Goal: Task Accomplishment & Management: Use online tool/utility

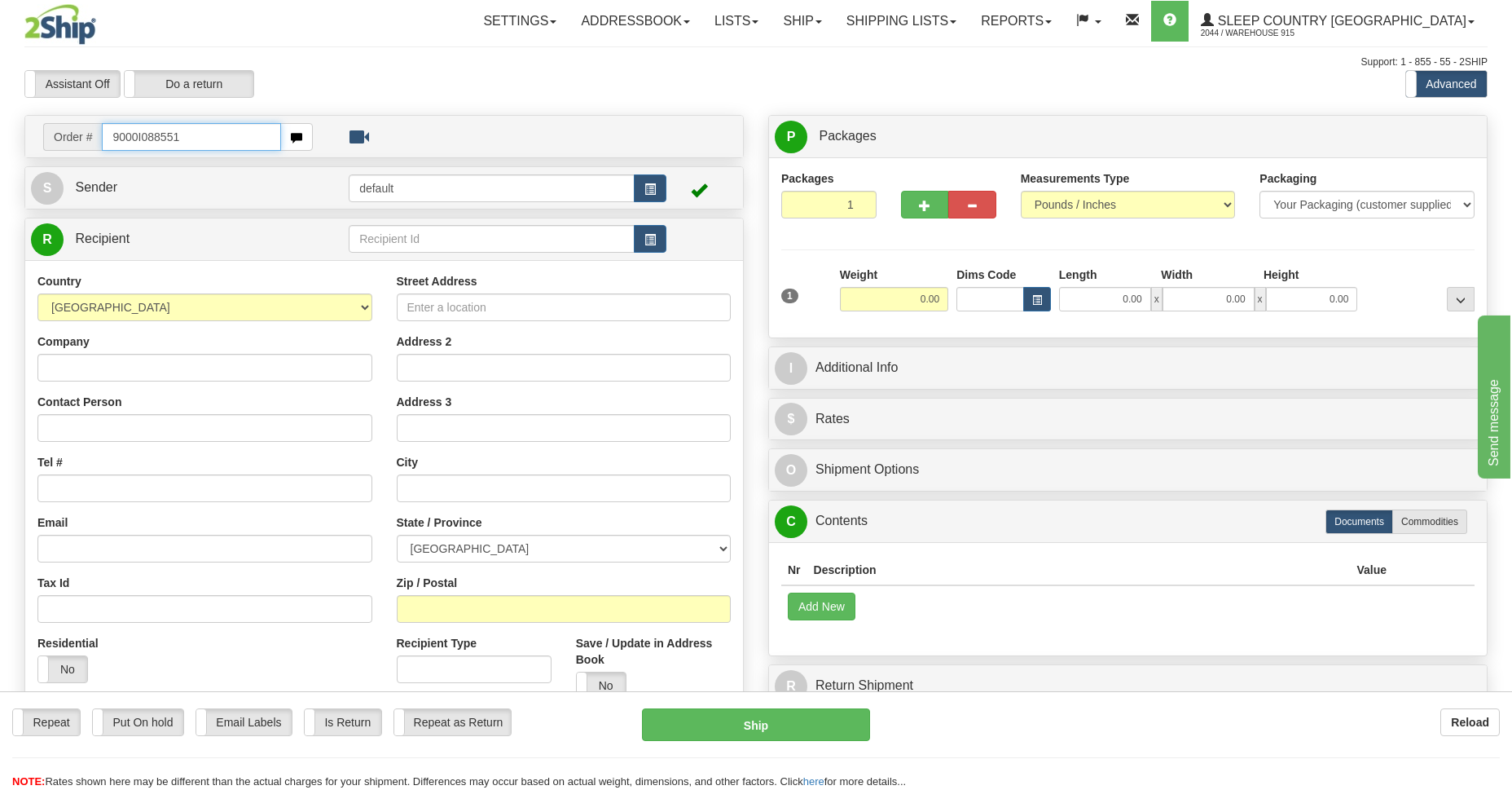
type input "9000I088551"
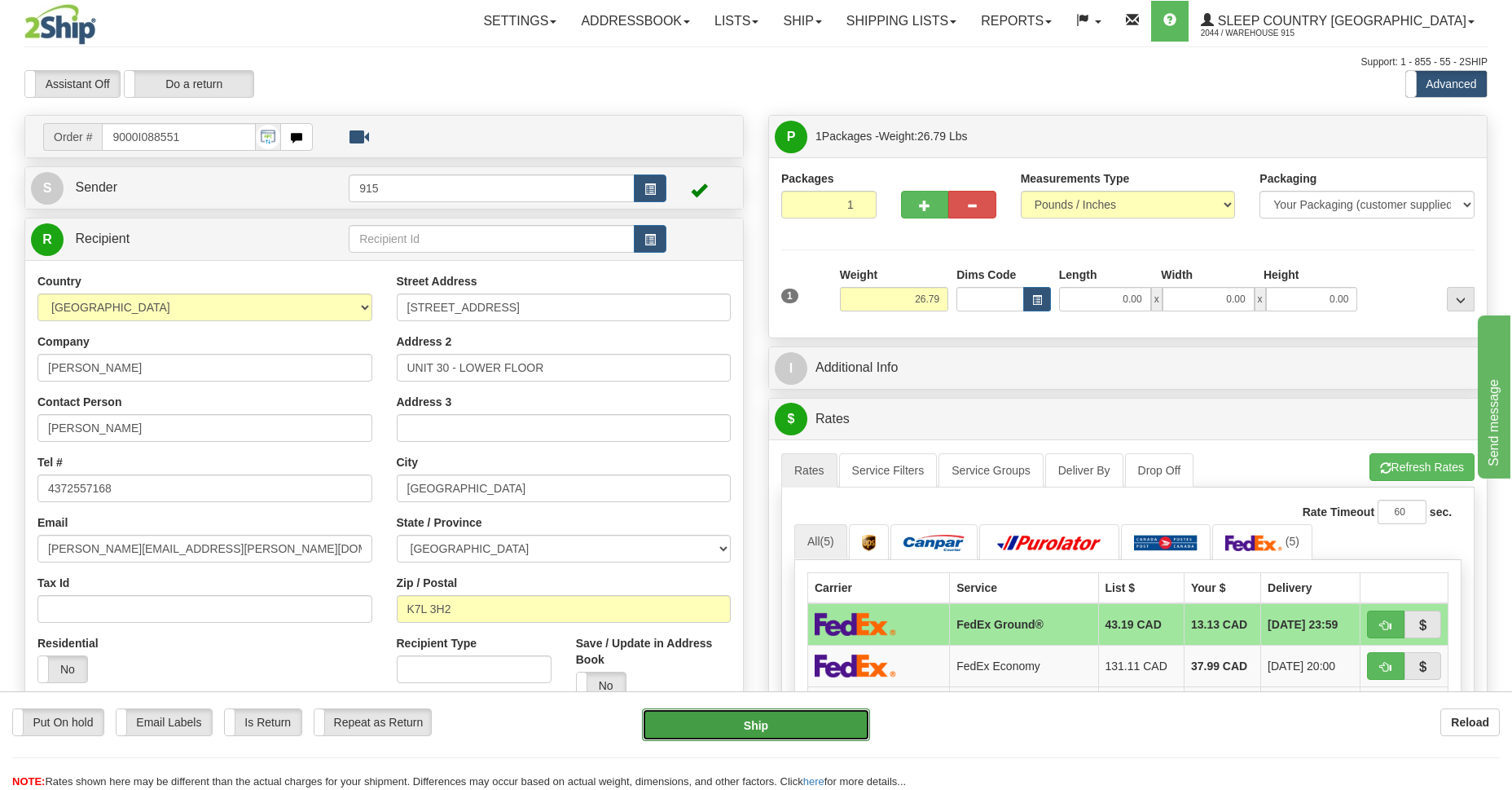
click at [687, 728] on button "Ship" at bounding box center [756, 724] width 228 height 32
type input "92"
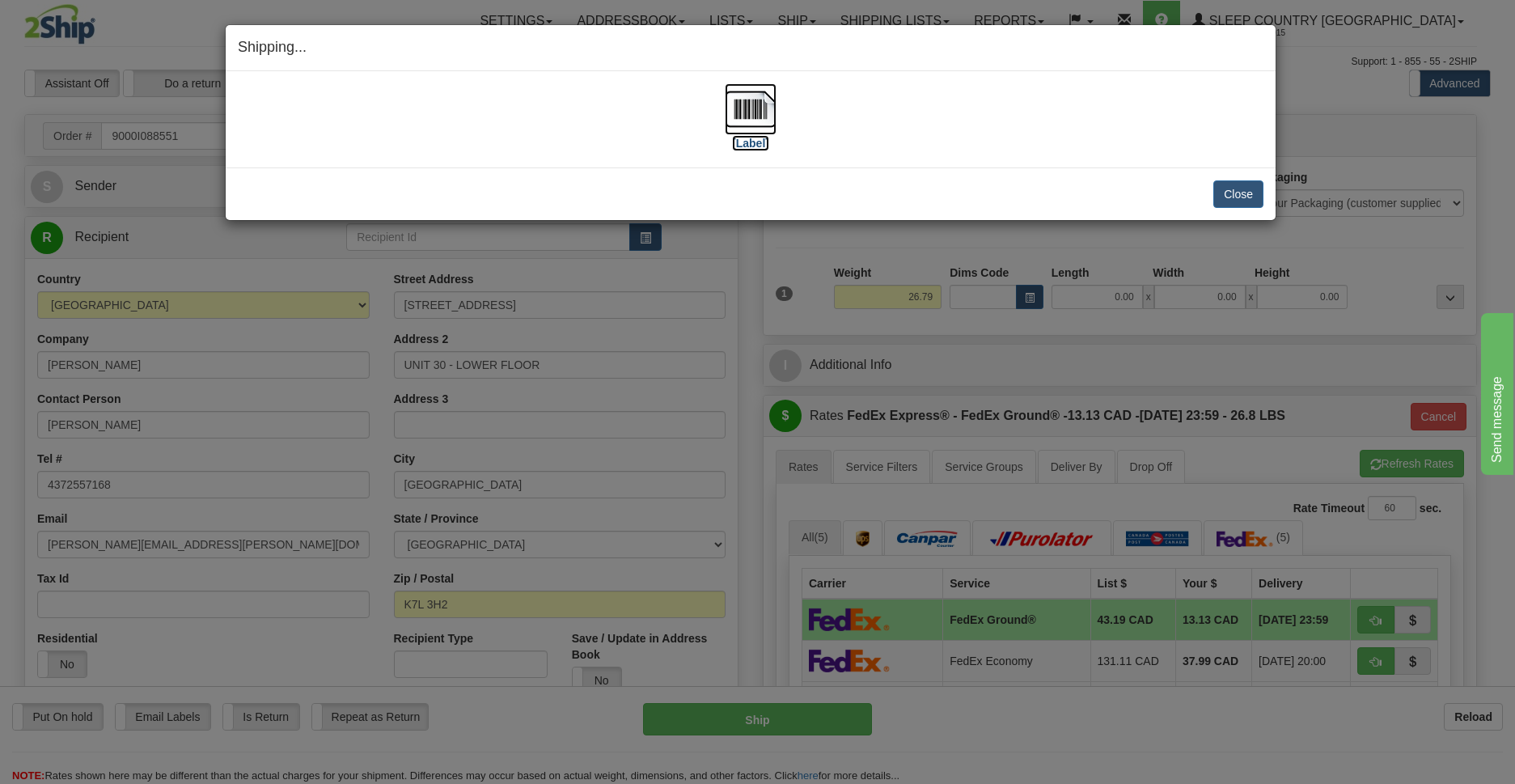
click at [749, 109] on img at bounding box center [750, 108] width 52 height 52
click at [1243, 200] on button "Close" at bounding box center [1238, 194] width 50 height 27
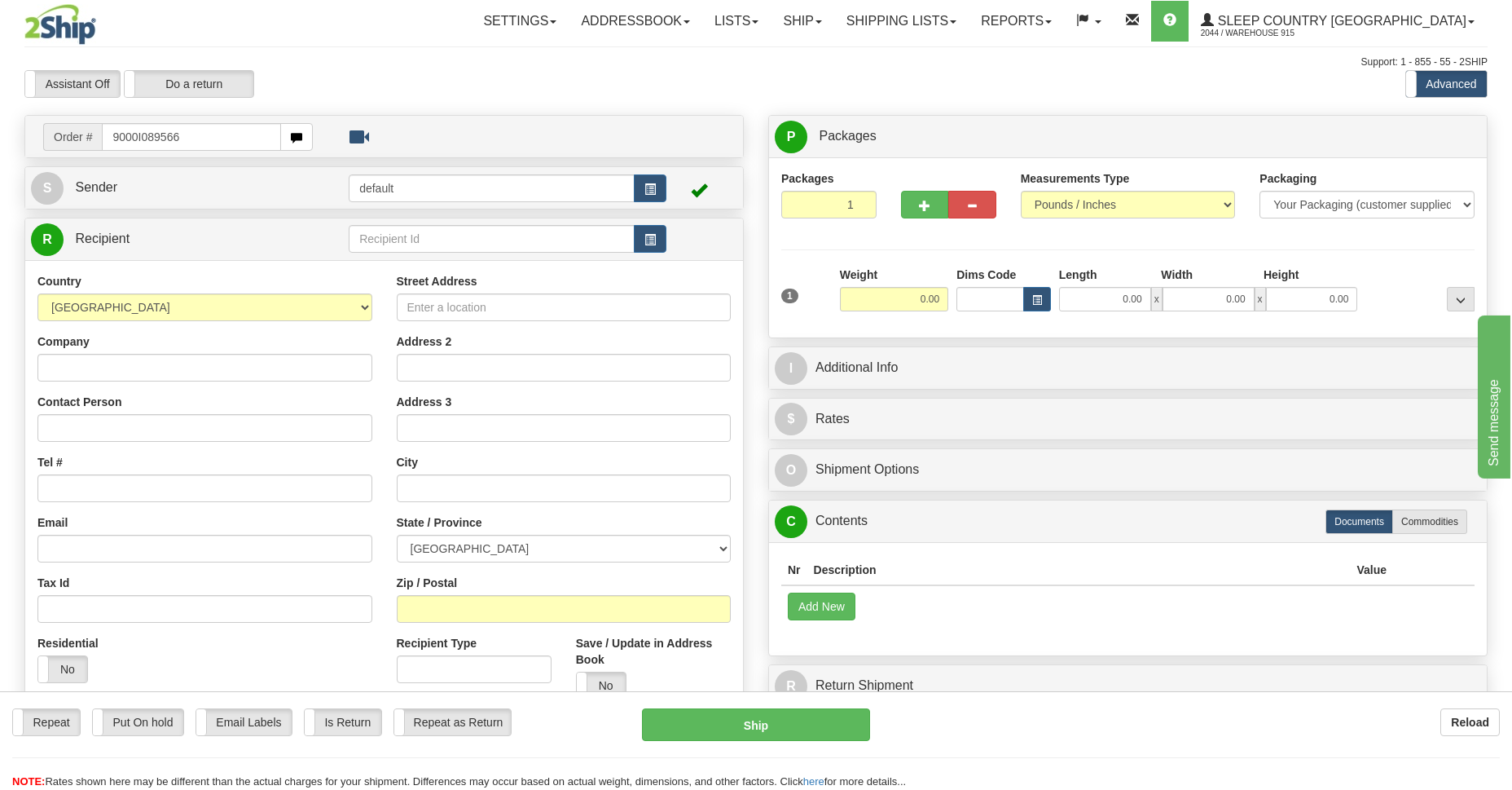
type input "9000I089566"
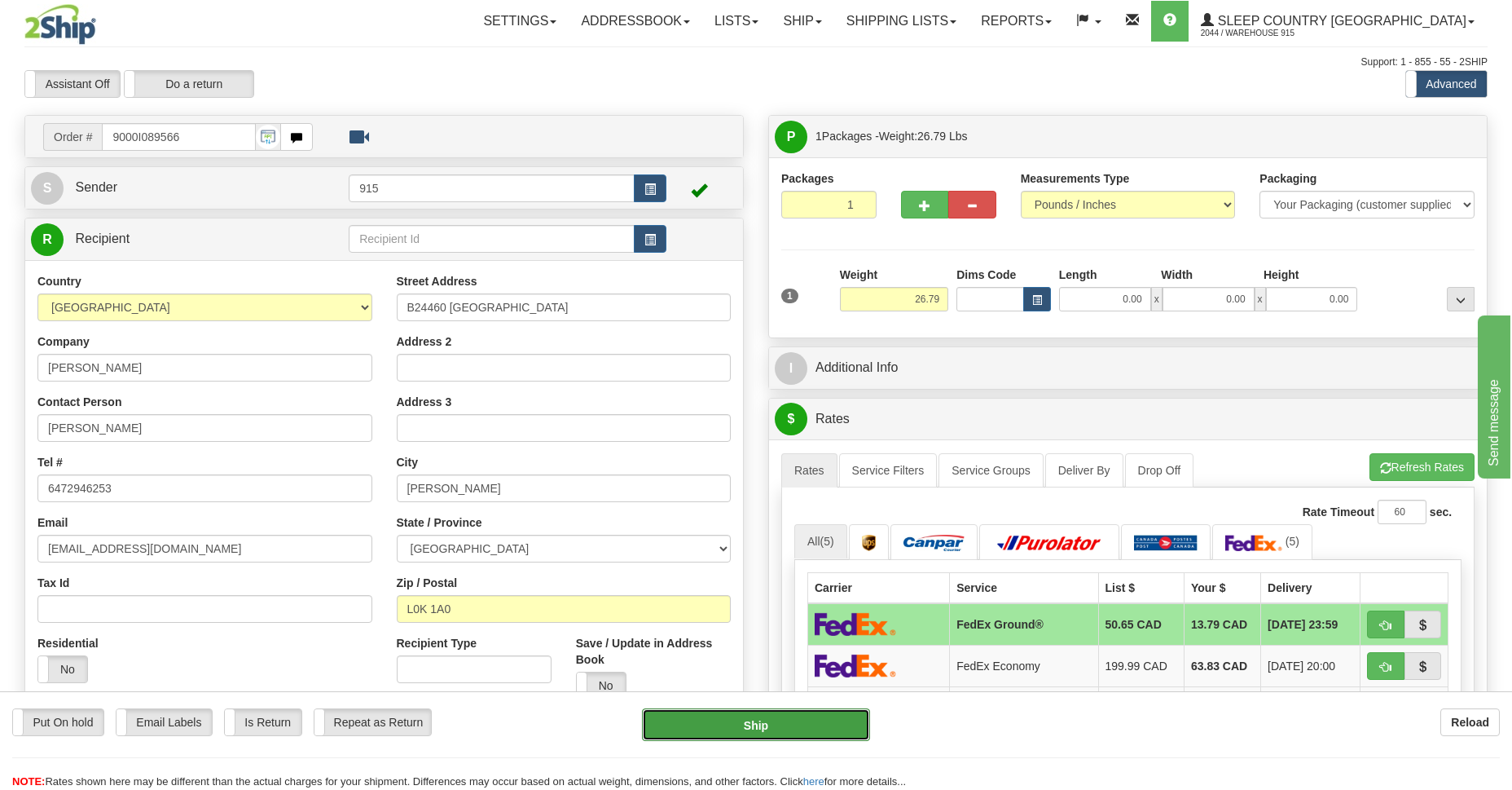
click at [771, 721] on button "Ship" at bounding box center [756, 724] width 228 height 32
type input "92"
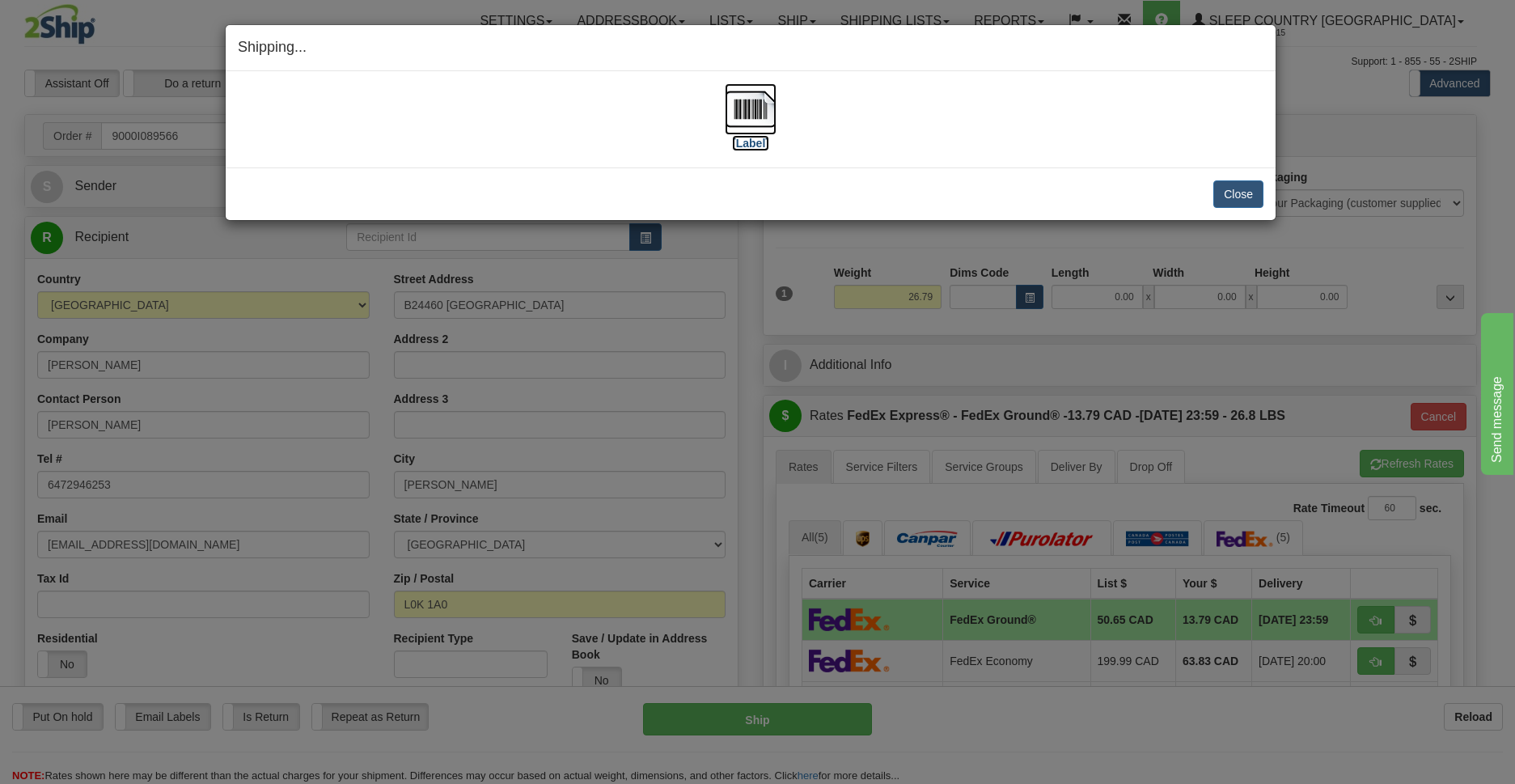
click at [758, 115] on img at bounding box center [750, 108] width 52 height 52
click at [1240, 190] on button "Close" at bounding box center [1238, 194] width 50 height 27
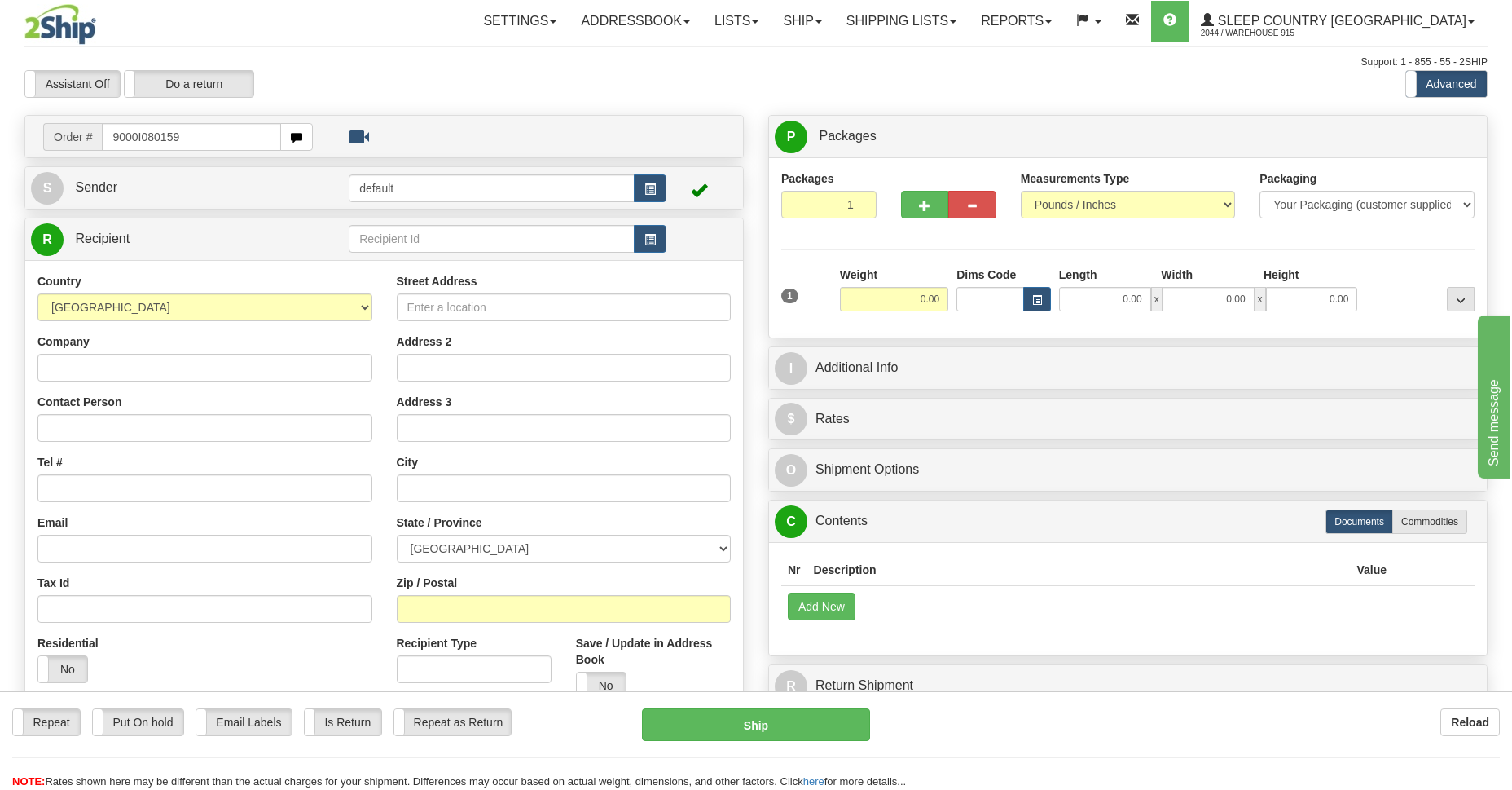
type input "9000I080159"
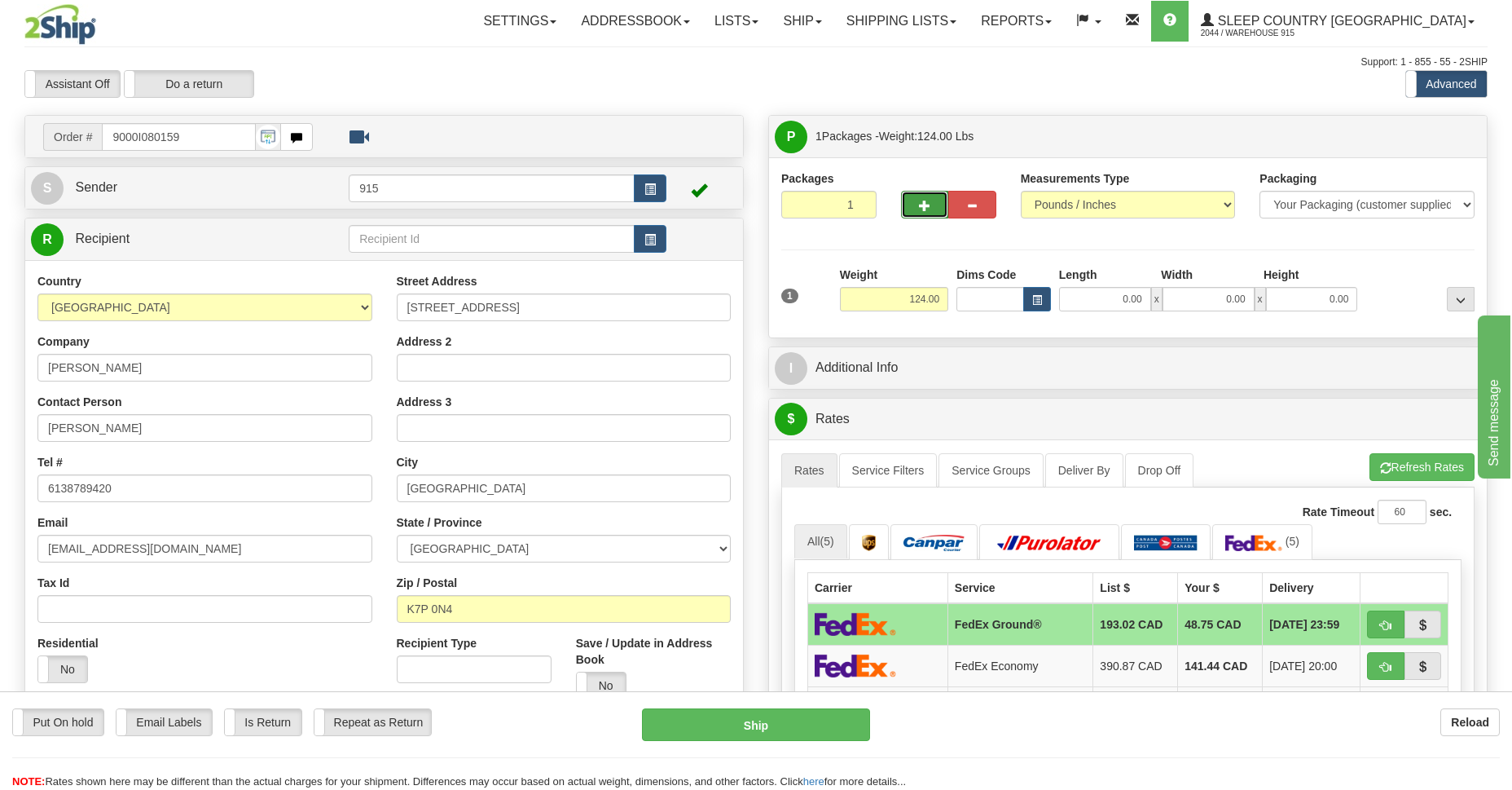
click at [915, 207] on button "button" at bounding box center [924, 205] width 47 height 27
type input "2"
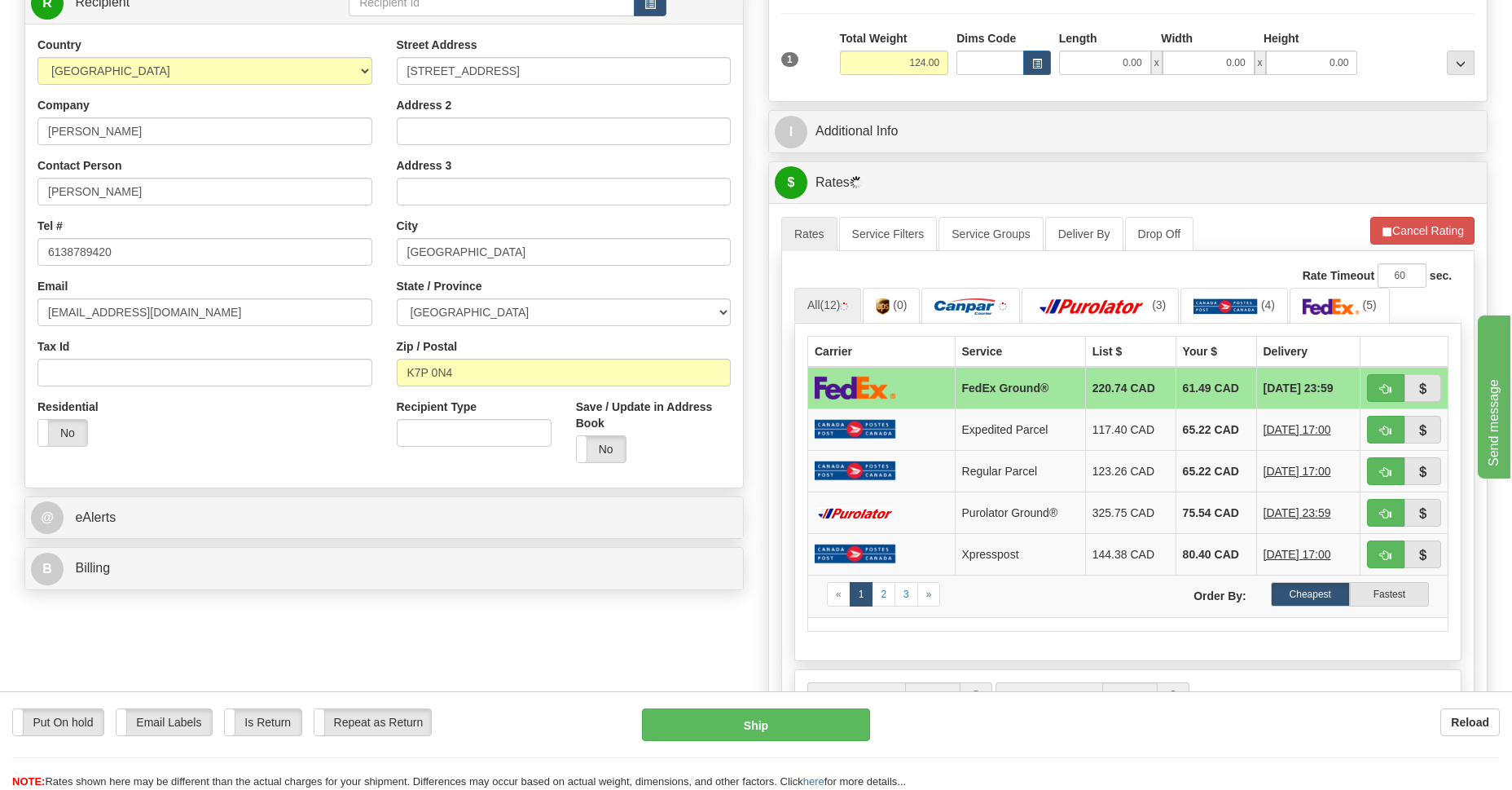
scroll to position [355, 0]
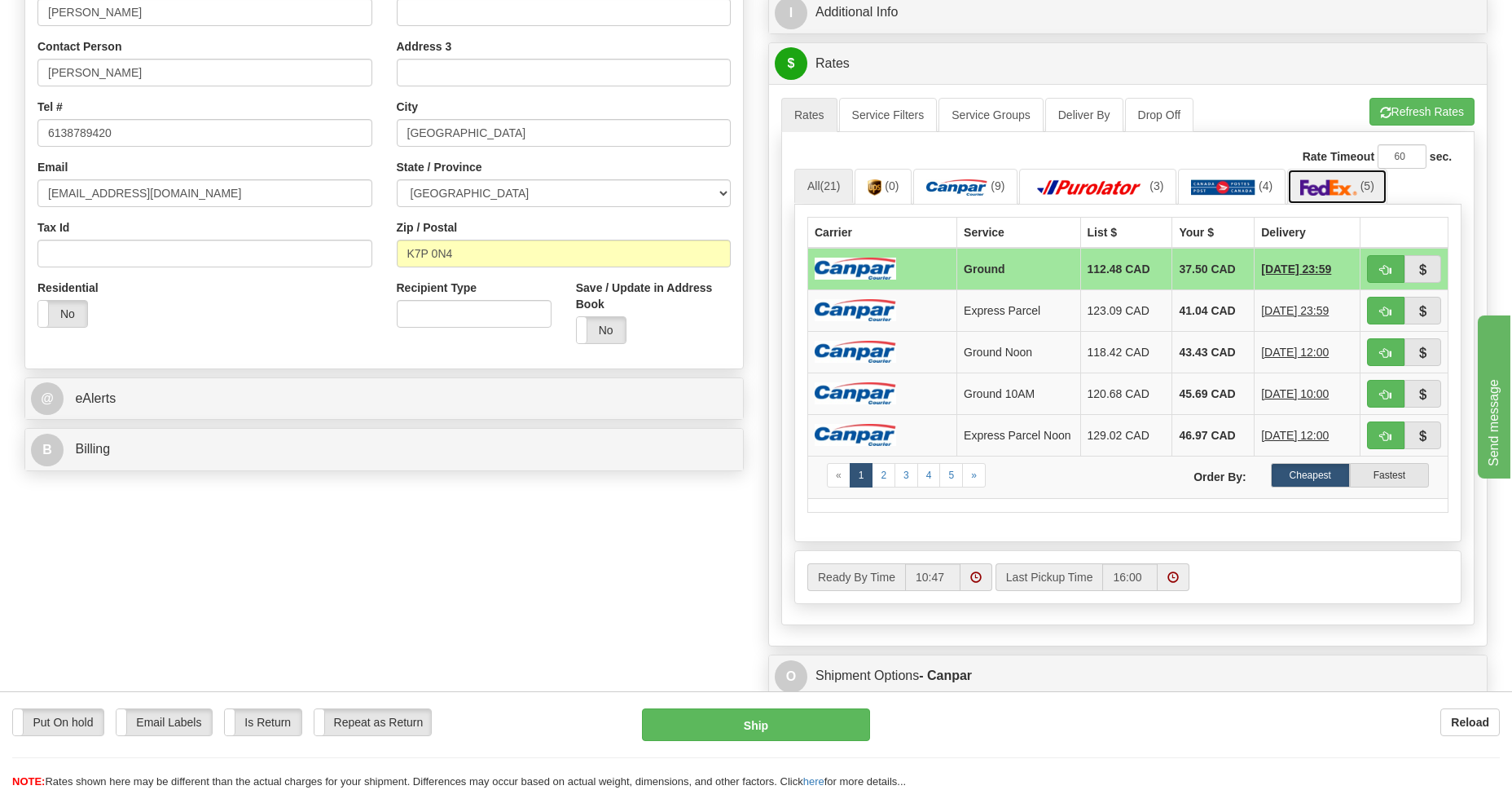
click at [1332, 192] on img at bounding box center [1329, 187] width 57 height 16
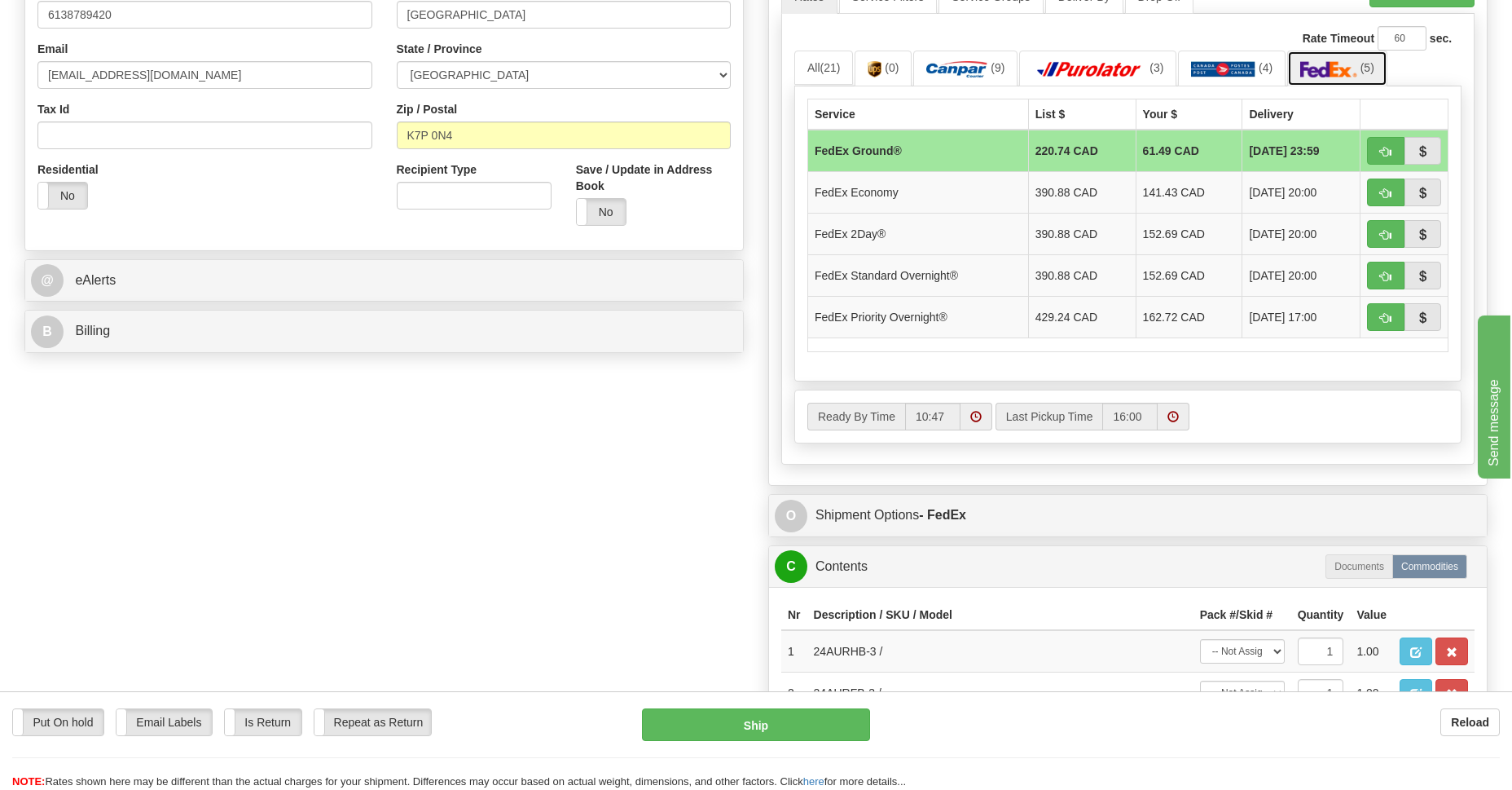
scroll to position [592, 0]
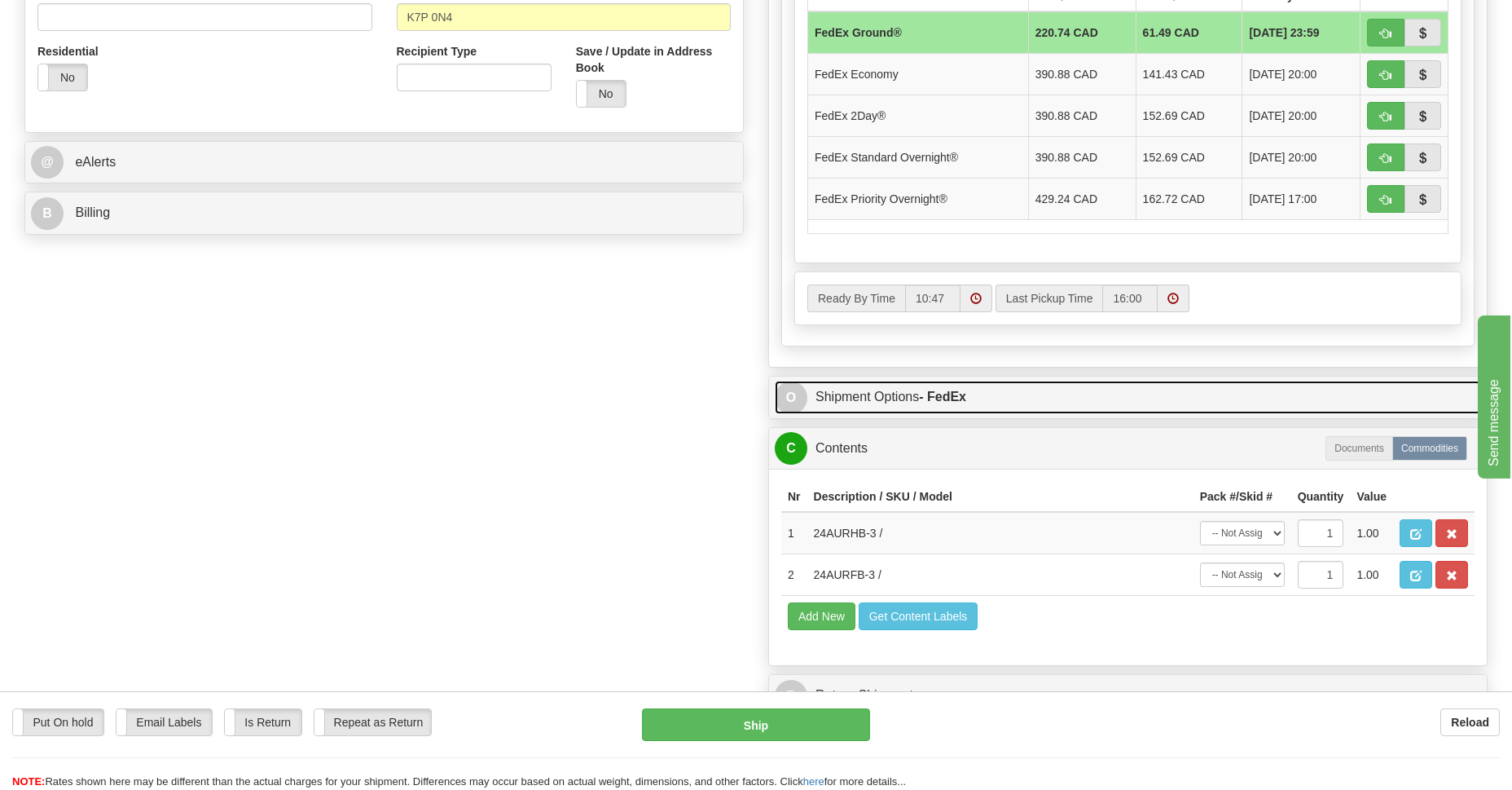
click at [831, 395] on link "O Shipment Options - FedEx" at bounding box center [1127, 397] width 706 height 33
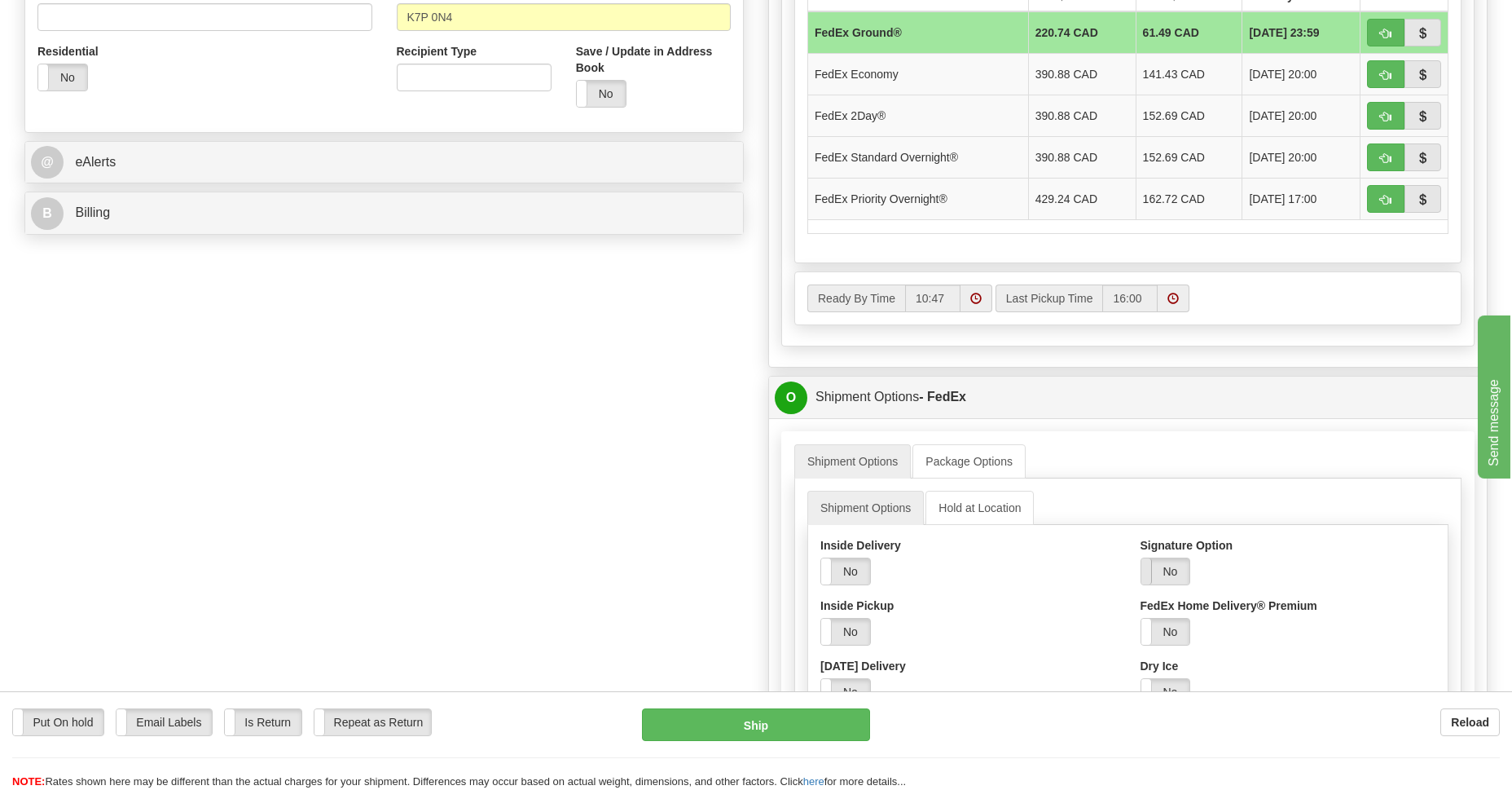
click at [1144, 572] on span at bounding box center [1141, 571] width 21 height 26
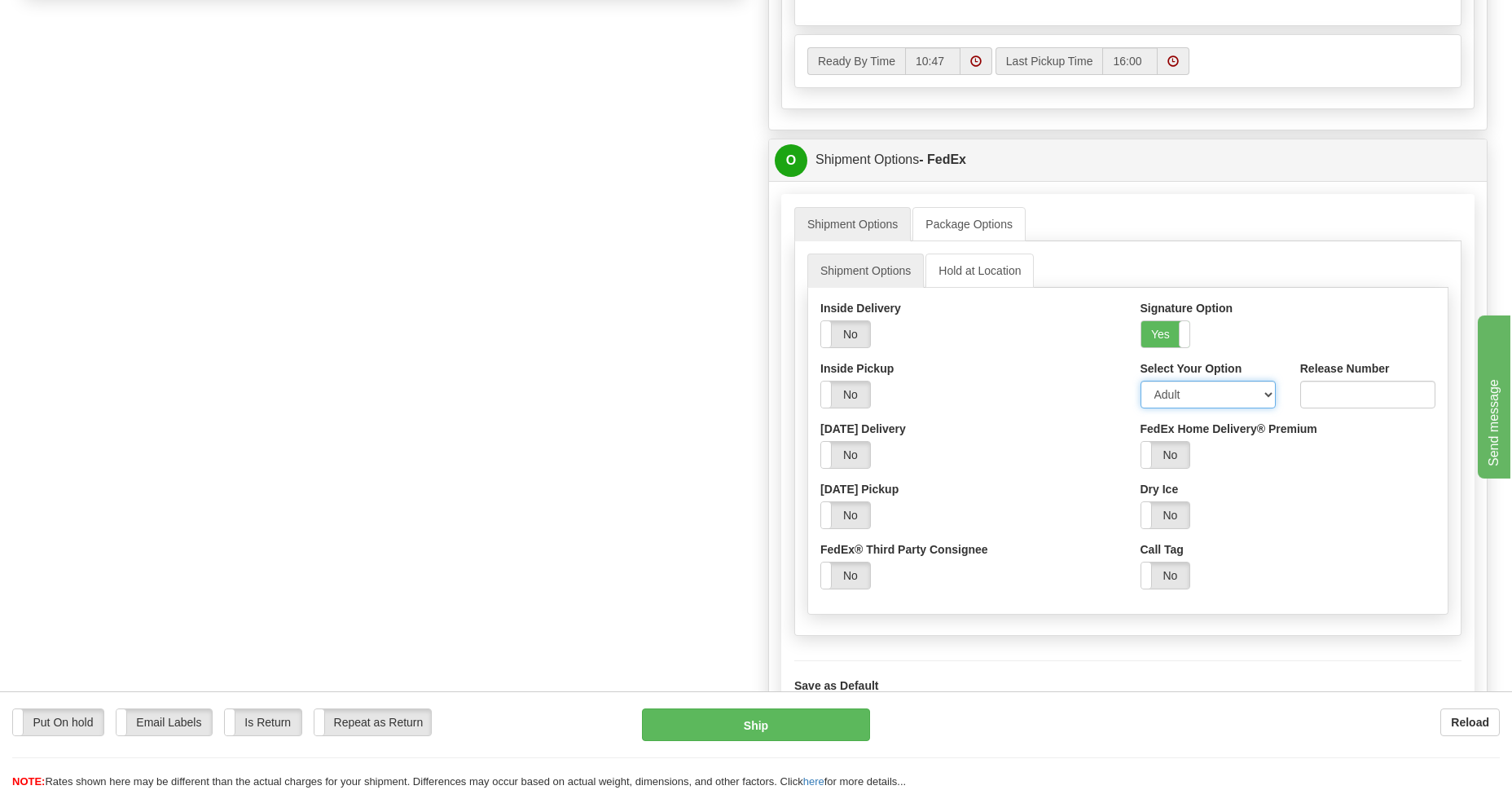
click at [1271, 387] on select "Adult Direct Indirect No Signature Required Service Default" at bounding box center [1208, 394] width 136 height 27
select select "2"
click at [1140, 380] on select "Adult Direct Indirect No Signature Required Service Default" at bounding box center [1208, 394] width 136 height 27
click at [561, 450] on div "Order # 9000I080159 S Sender 915" at bounding box center [756, 195] width 1487 height 1820
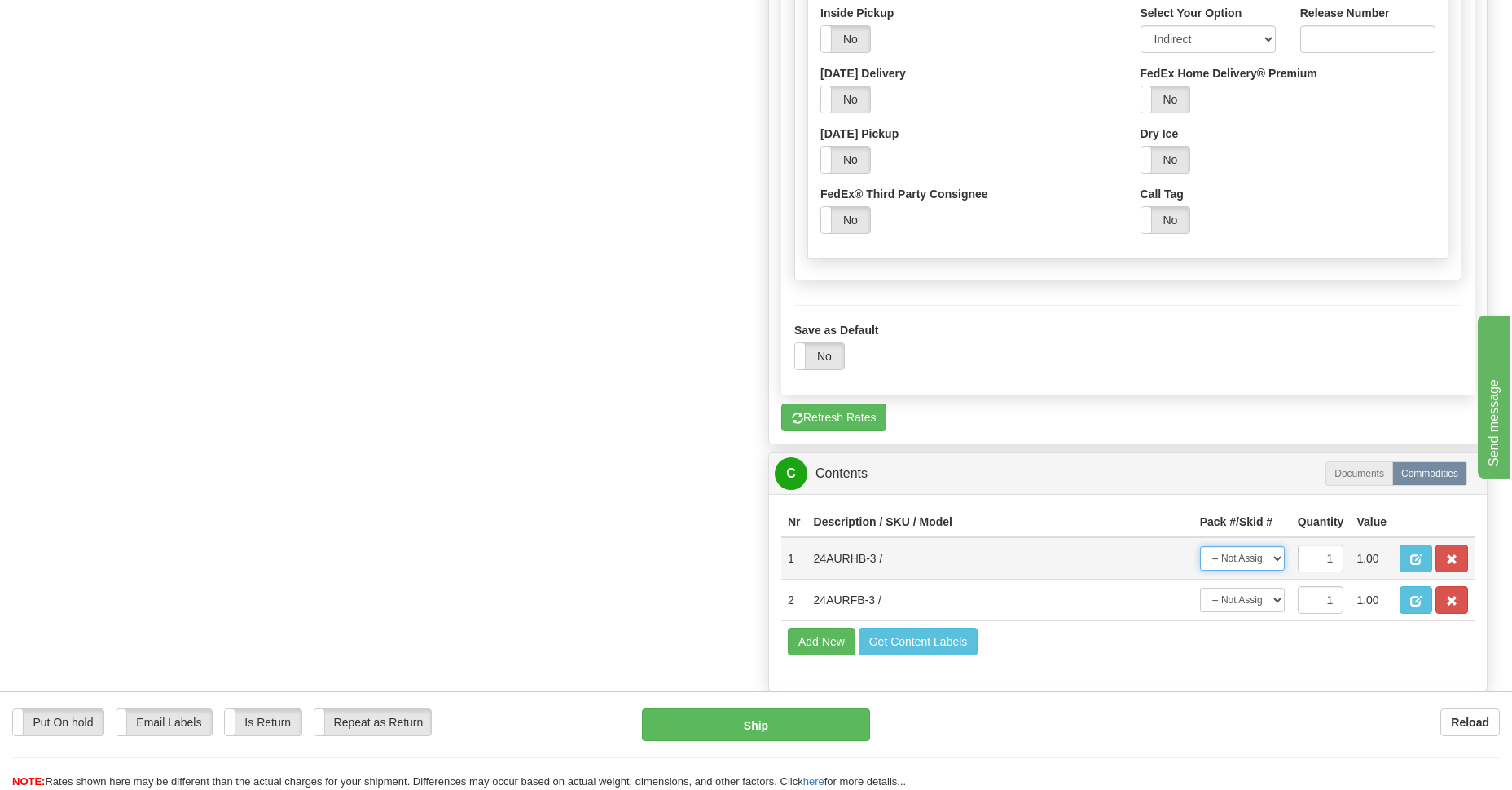
click at [1273, 561] on select "-- Not Assigned -- Package 1 Package 2" at bounding box center [1242, 558] width 84 height 25
select select "0"
click at [1200, 546] on select "-- Not Assigned -- Package 1 Package 2" at bounding box center [1242, 558] width 84 height 25
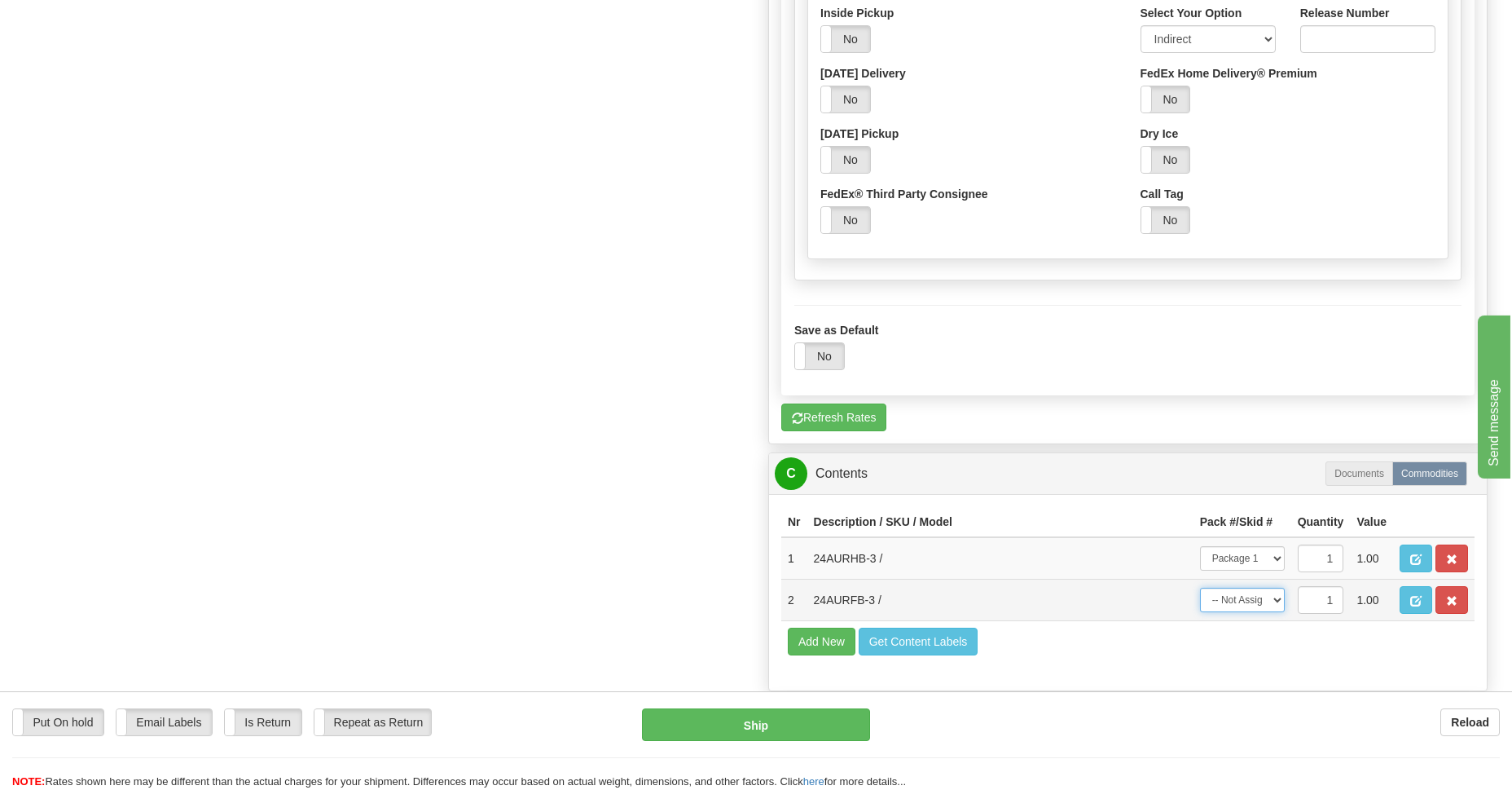
click at [1265, 604] on select "-- Not Assigned -- Package 1 Package 2" at bounding box center [1242, 600] width 84 height 25
select select "1"
click at [1200, 588] on select "-- Not Assigned -- Package 1 Package 2" at bounding box center [1242, 600] width 84 height 25
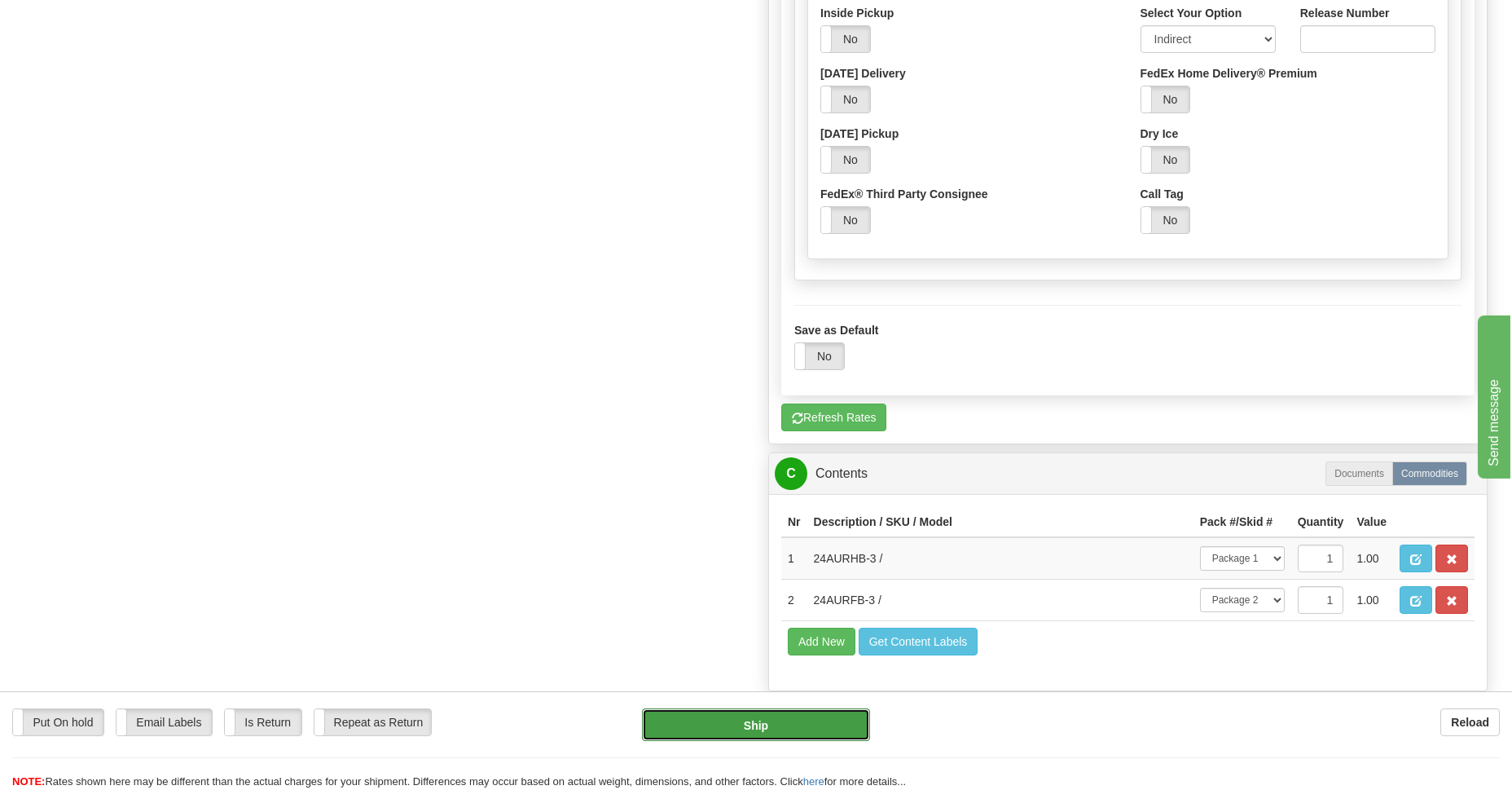
click at [713, 727] on button "Ship" at bounding box center [756, 724] width 228 height 32
type input "92"
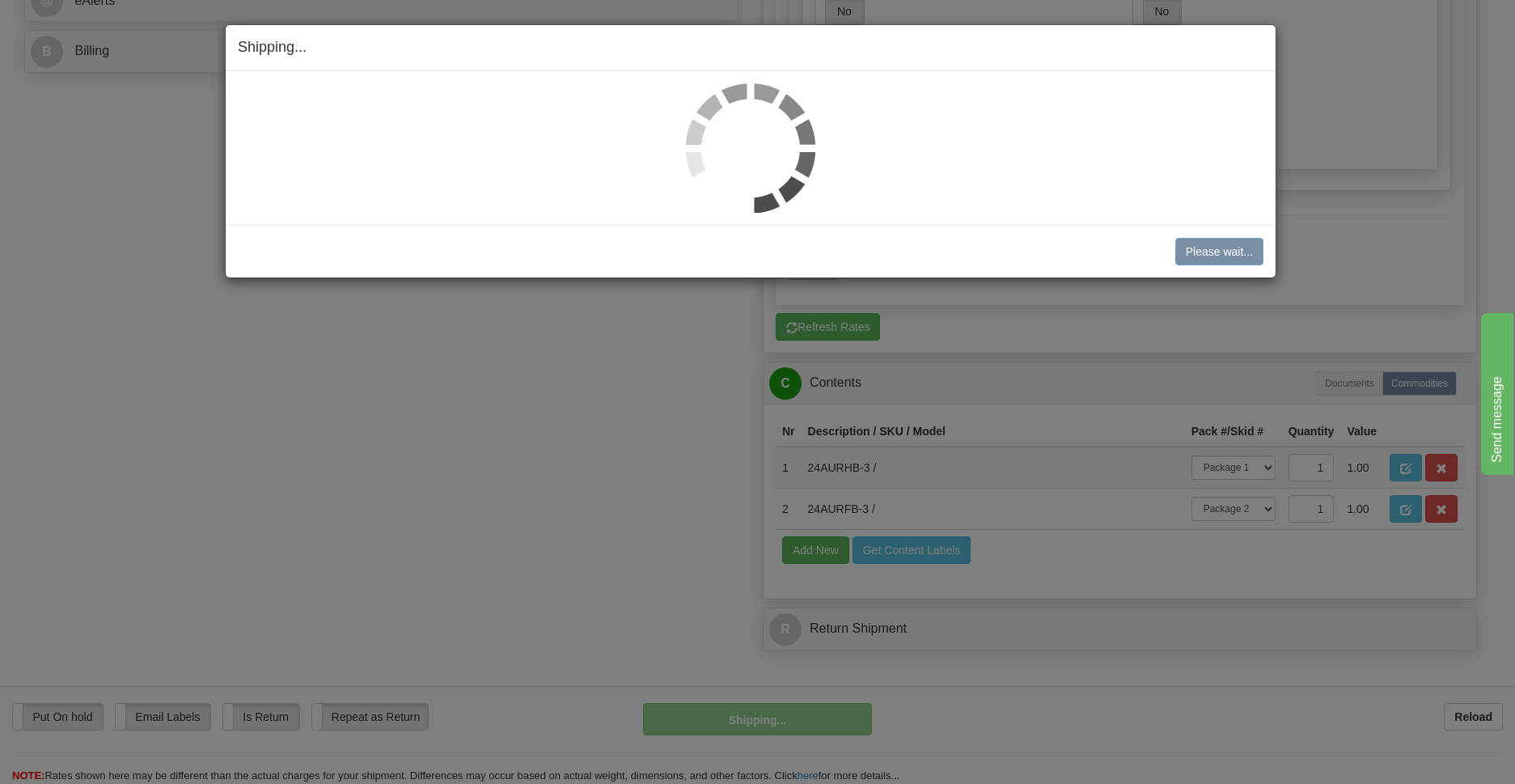
scroll to position [660, 0]
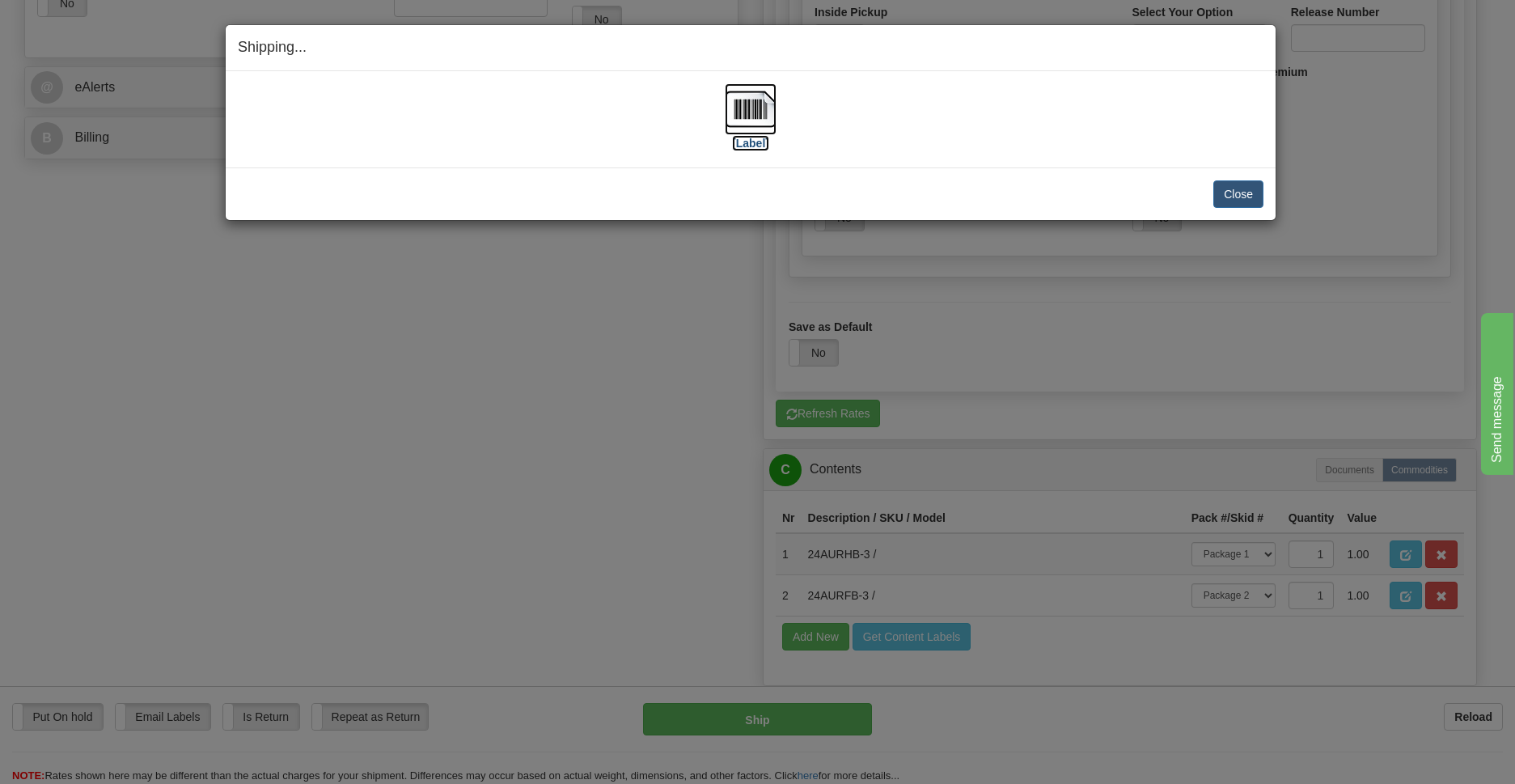
click at [750, 104] on img at bounding box center [750, 108] width 52 height 52
click at [1238, 187] on button "Close" at bounding box center [1238, 194] width 50 height 27
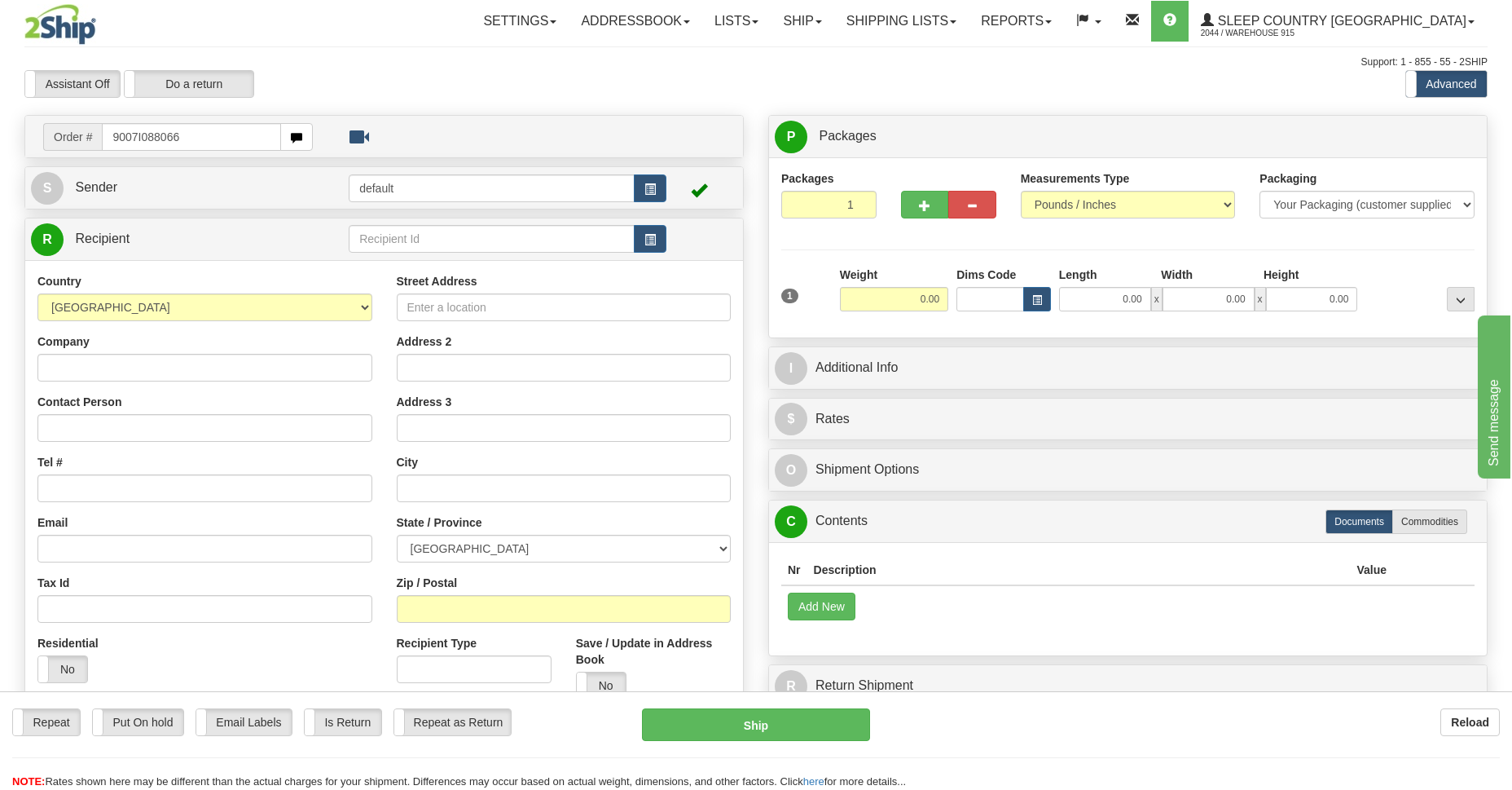
type input "9007I088066"
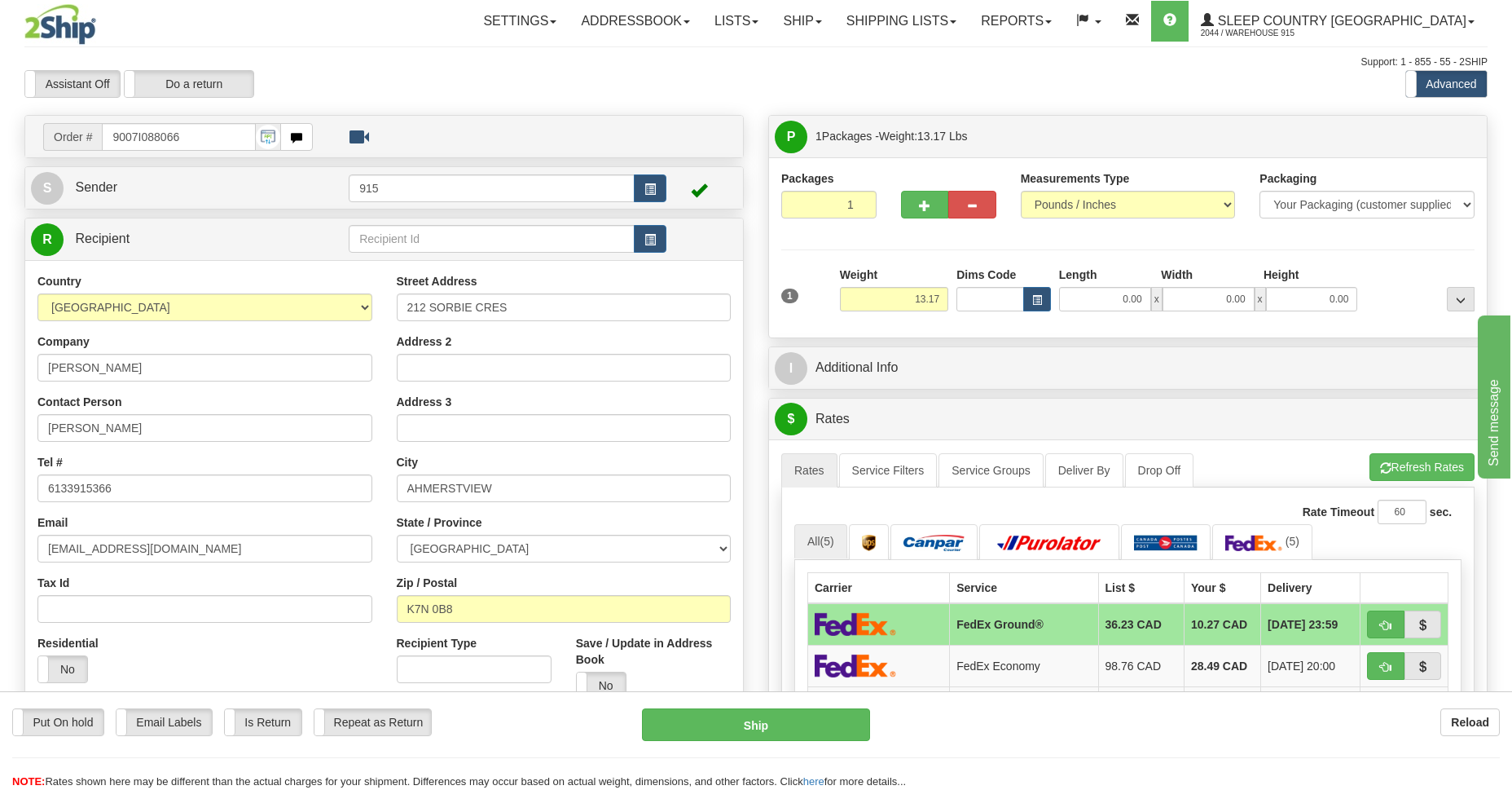
scroll to position [592, 0]
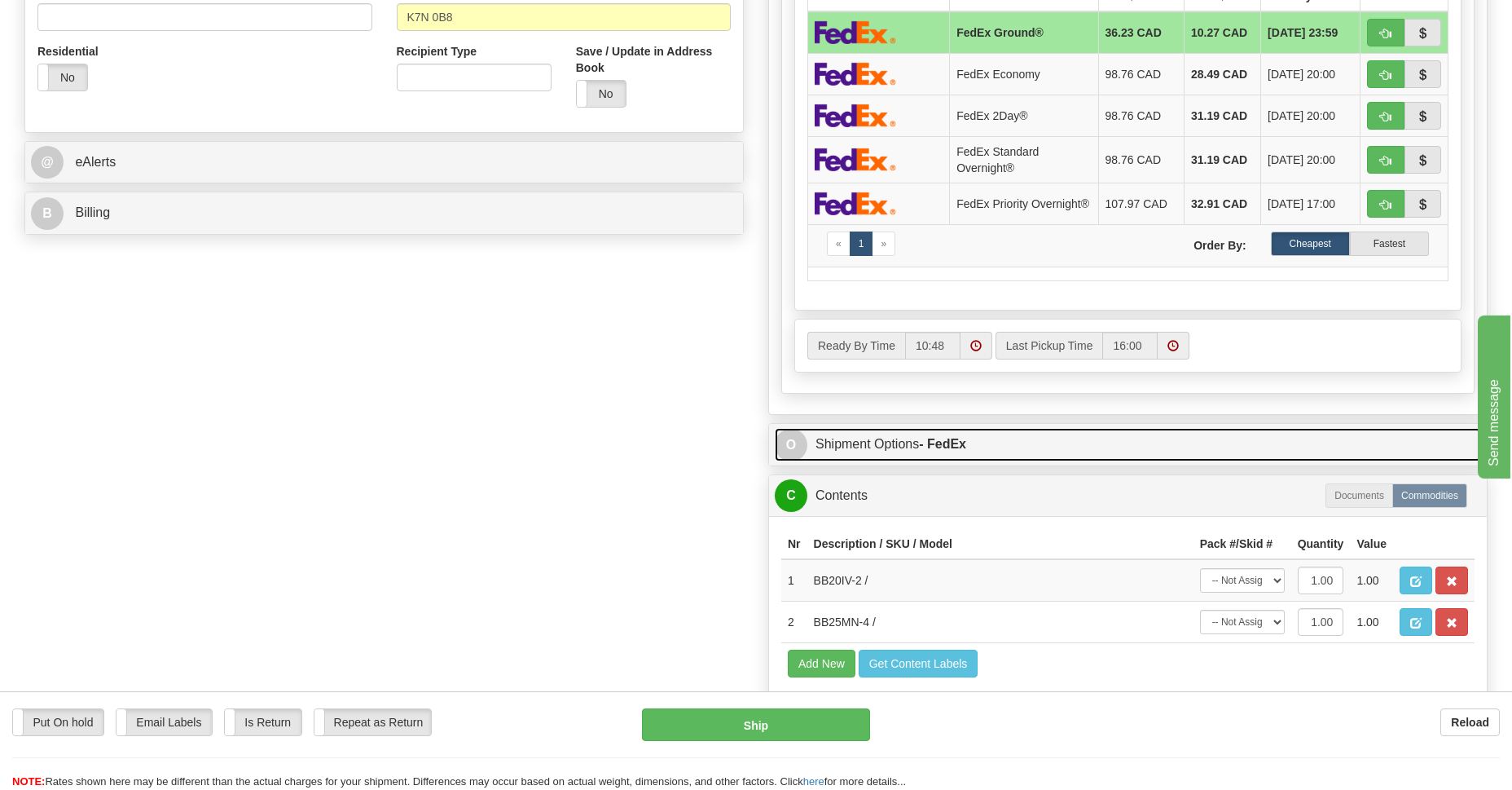
click at [865, 442] on link "O Shipment Options - FedEx" at bounding box center [1127, 444] width 706 height 33
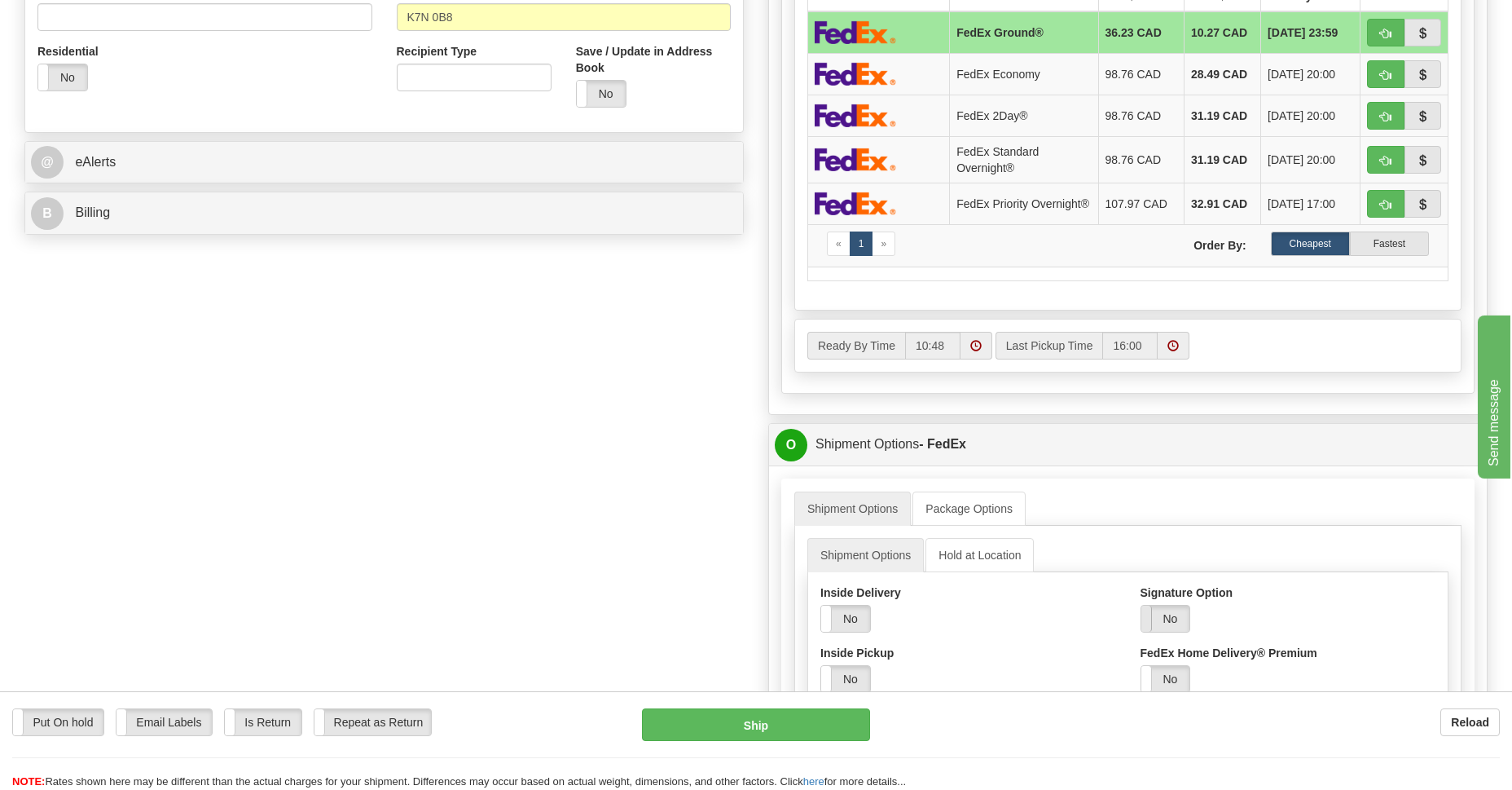
click at [1150, 613] on span at bounding box center [1141, 619] width 21 height 26
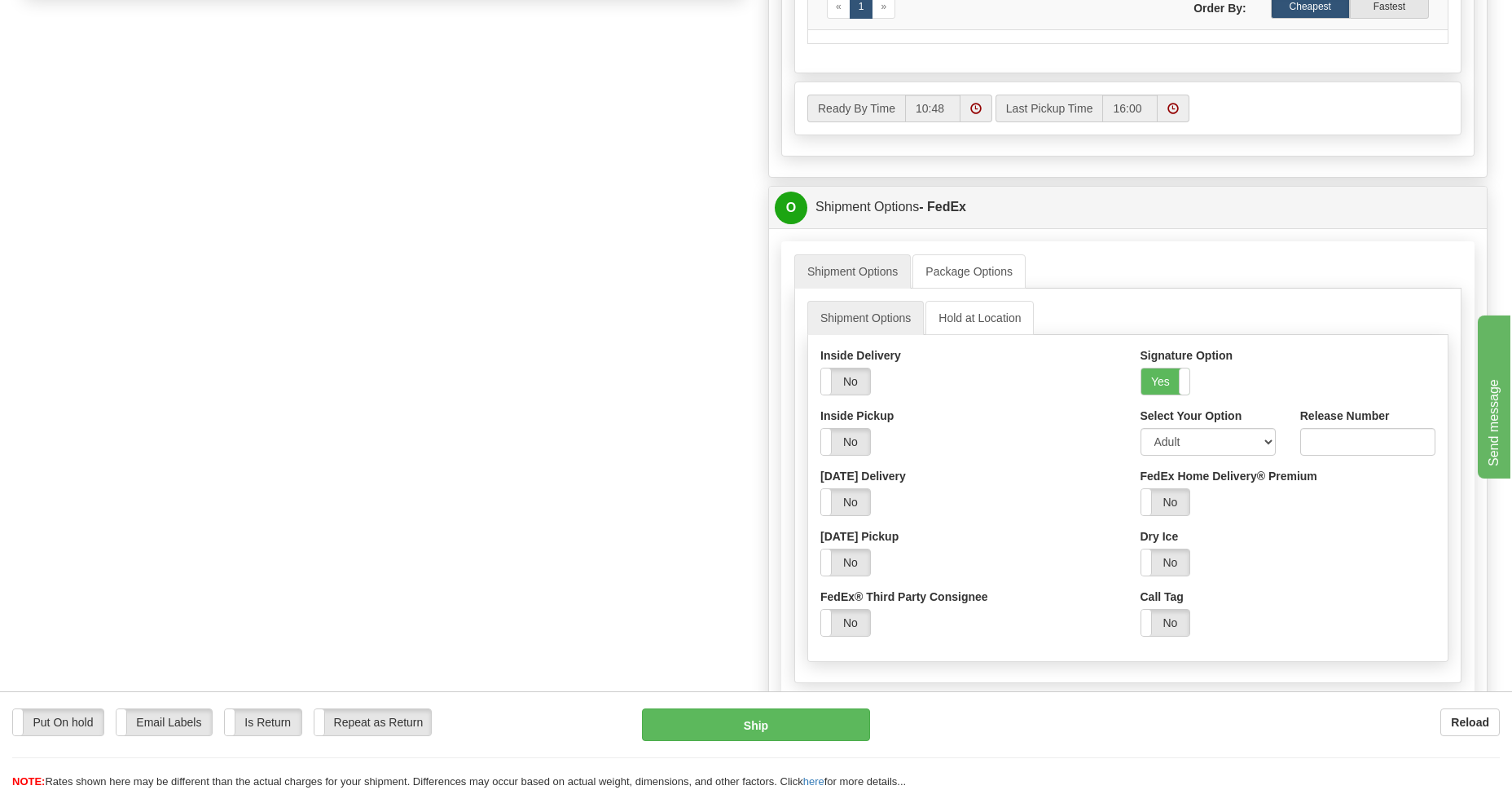
scroll to position [947, 0]
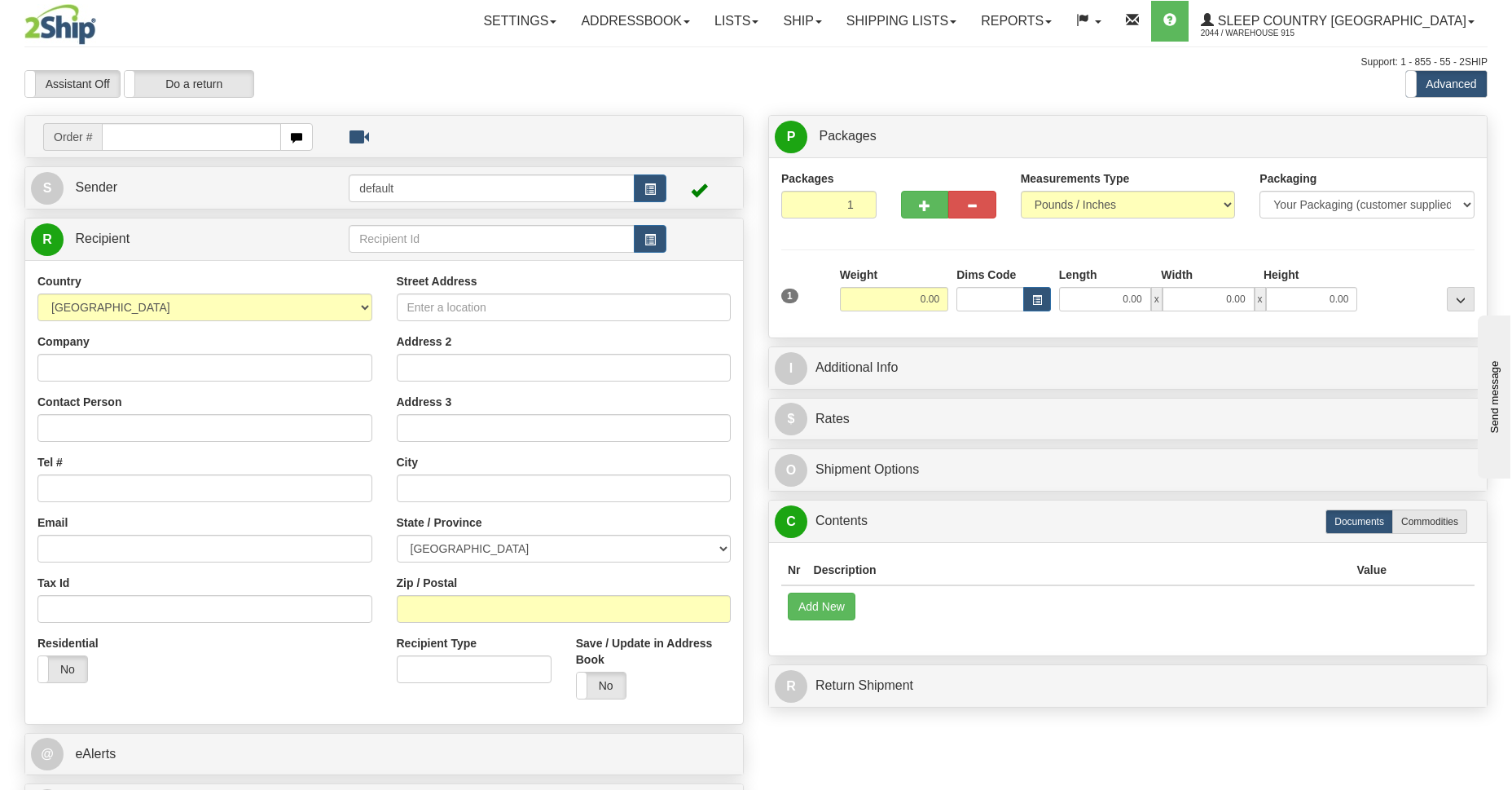
scroll to position [355, 0]
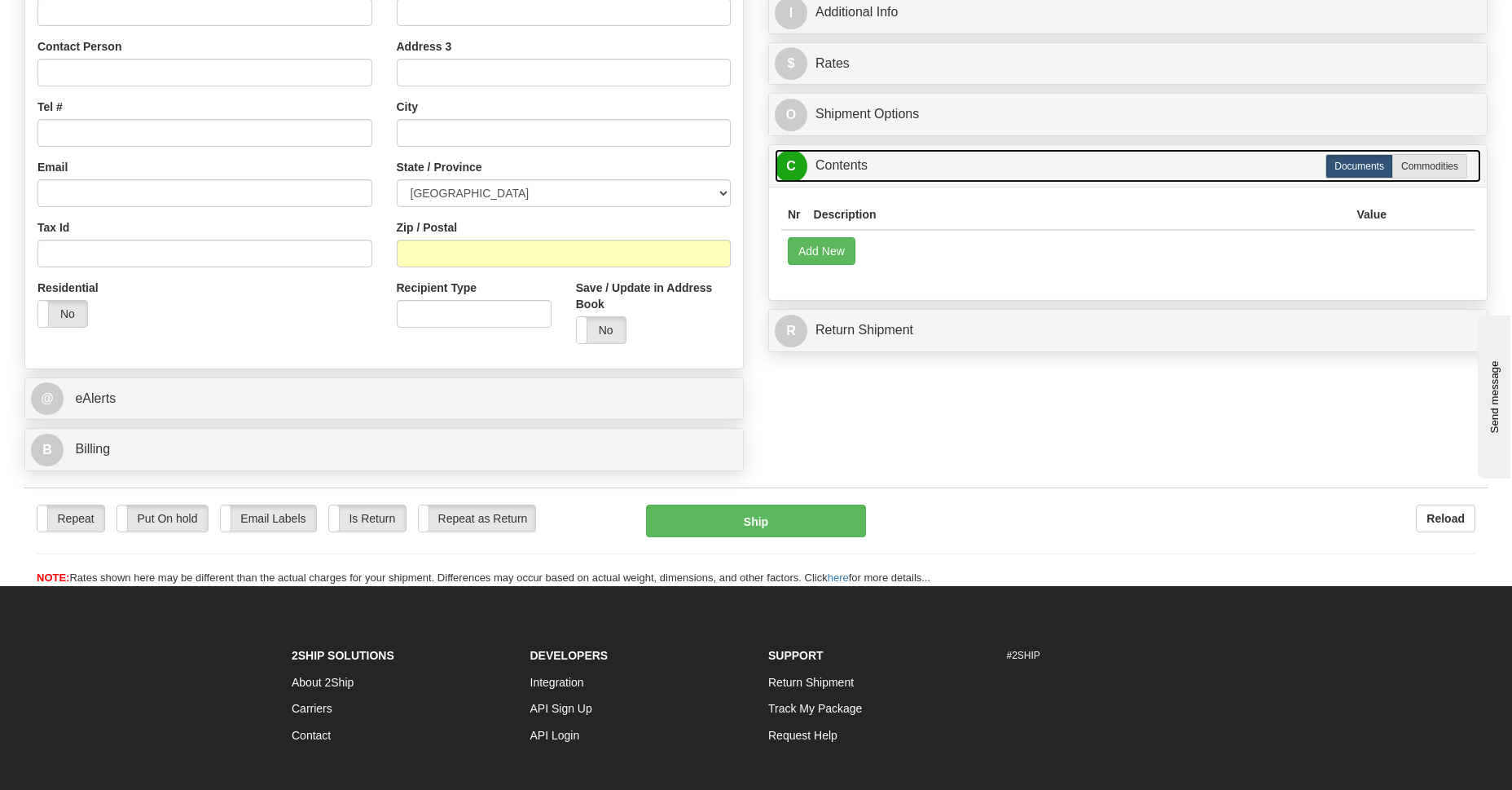
click at [791, 164] on span "C" at bounding box center [791, 166] width 32 height 32
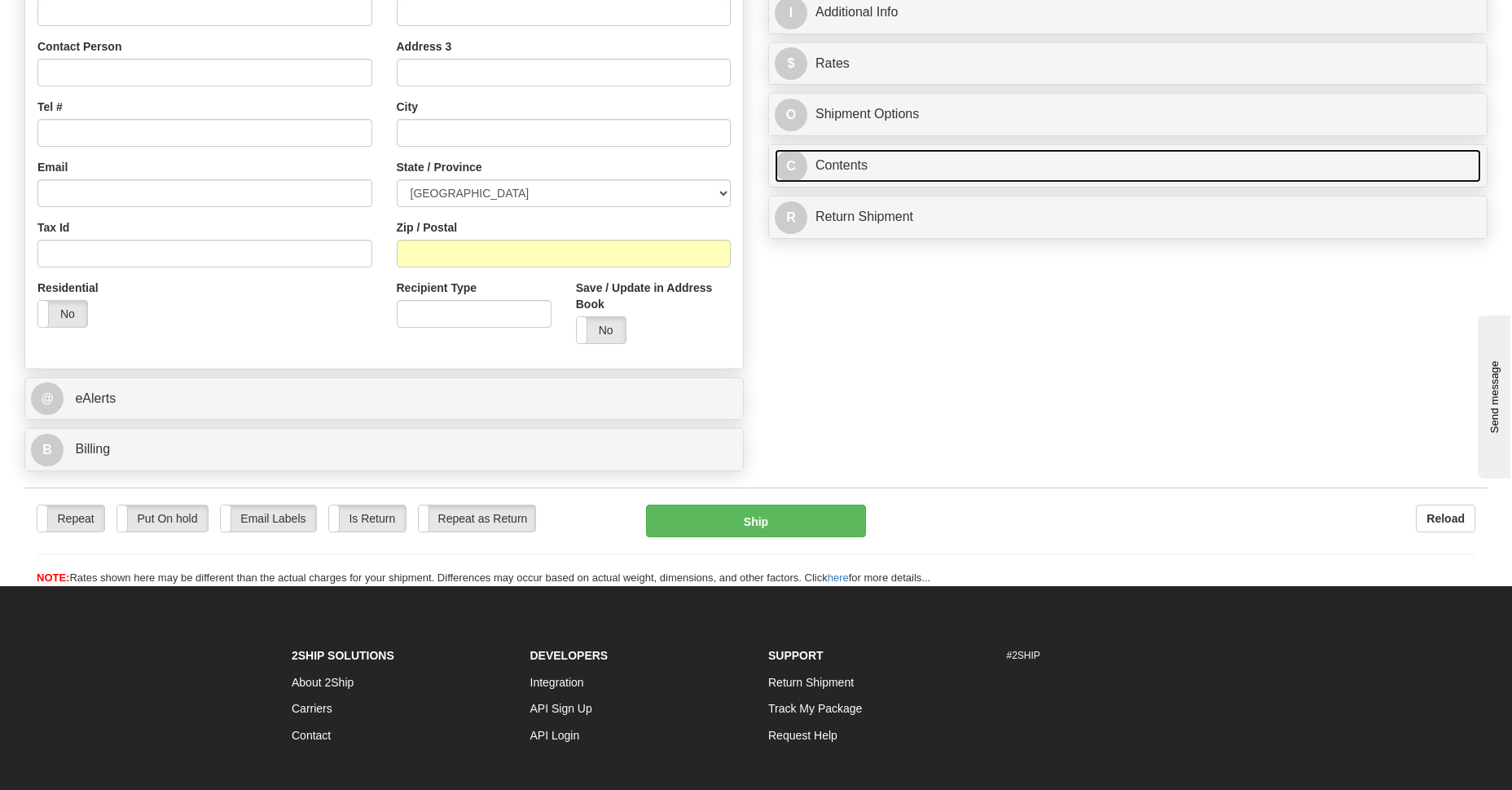
click at [801, 177] on span "C" at bounding box center [791, 166] width 32 height 32
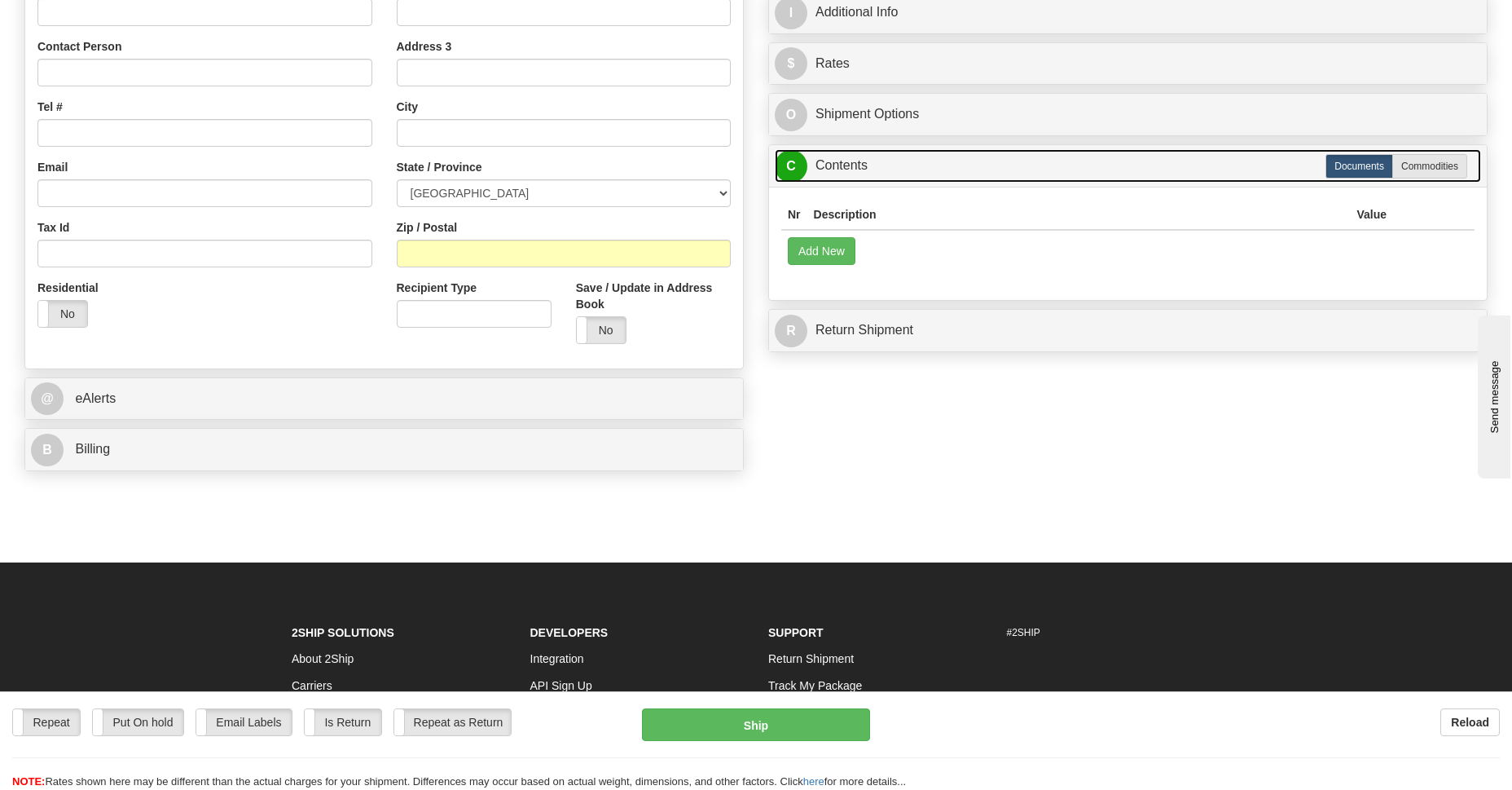
scroll to position [0, 0]
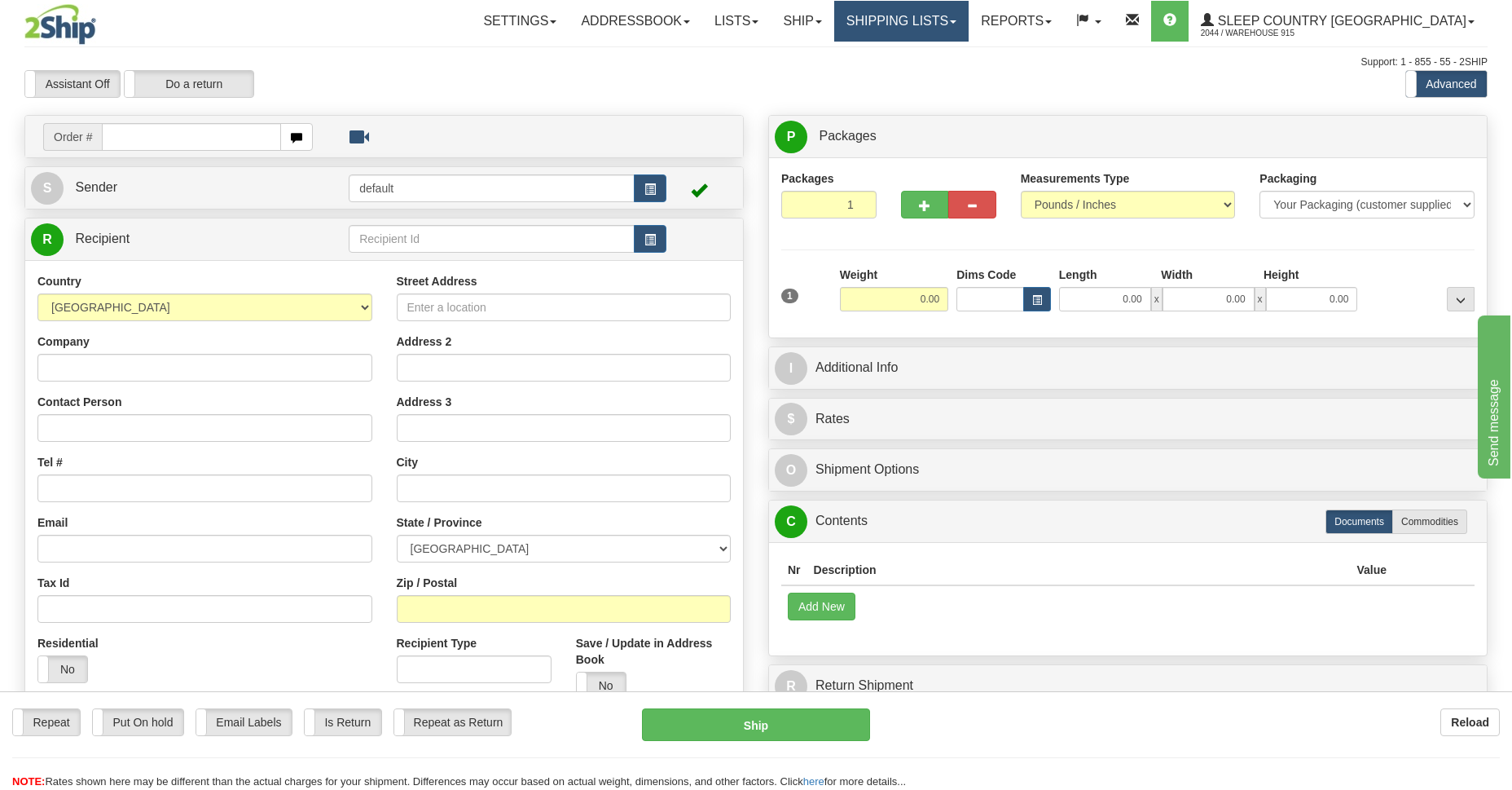
click at [969, 20] on link "Shipping lists" at bounding box center [901, 21] width 135 height 41
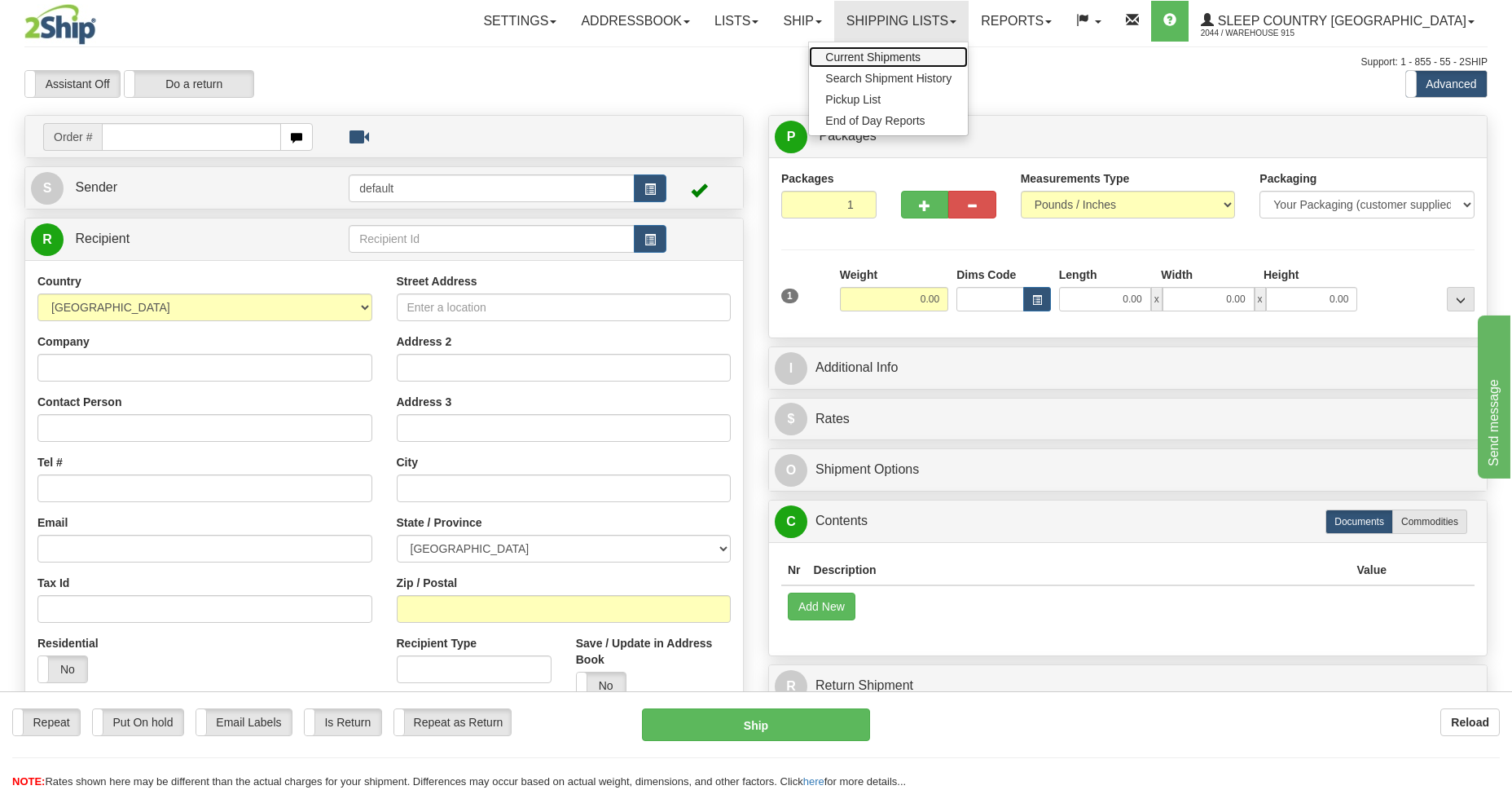
click at [920, 59] on span "Current Shipments" at bounding box center [873, 56] width 96 height 13
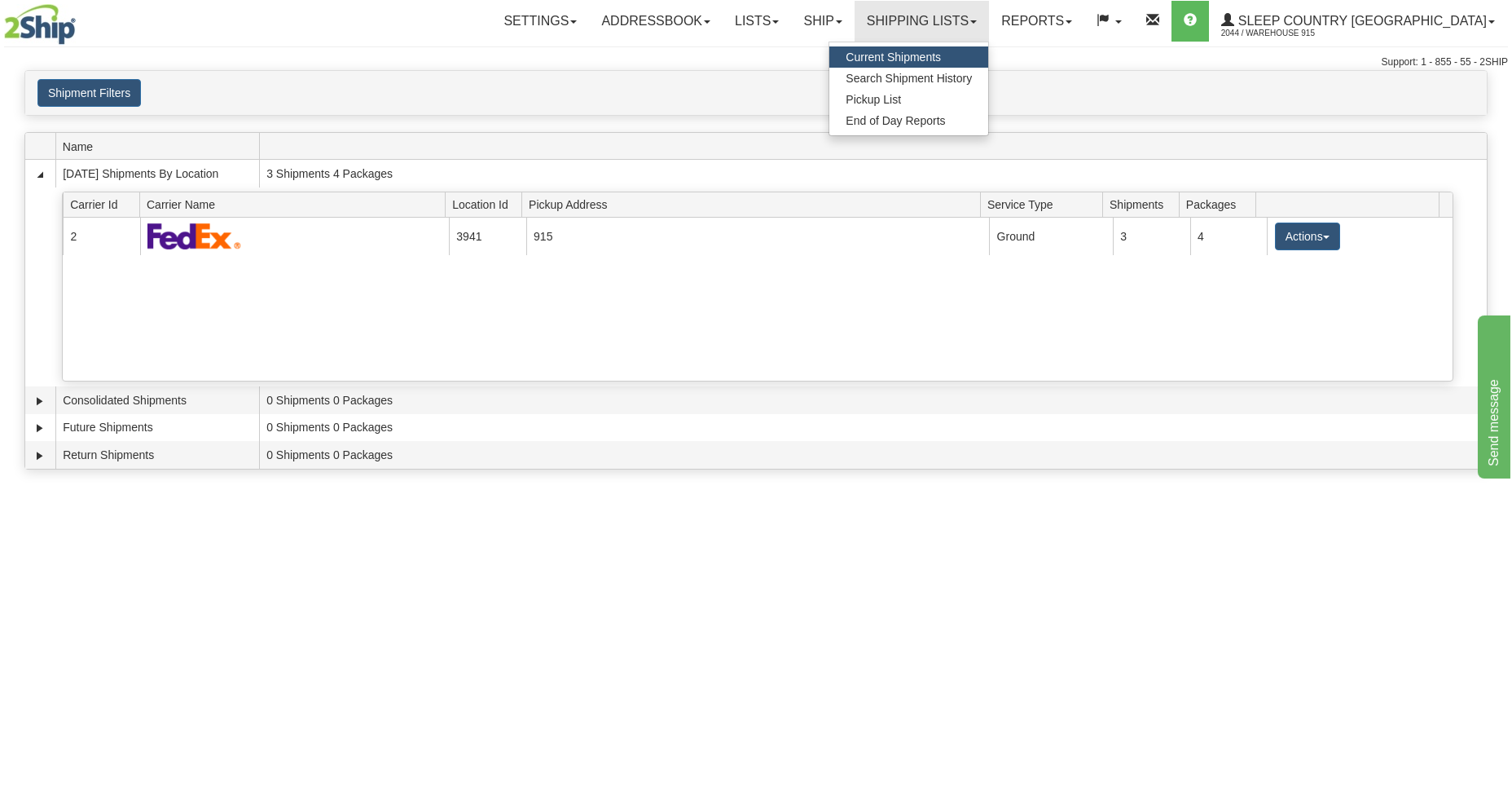
click at [748, 107] on div "Shipment Filters Website Agent Client" at bounding box center [756, 93] width 1462 height 27
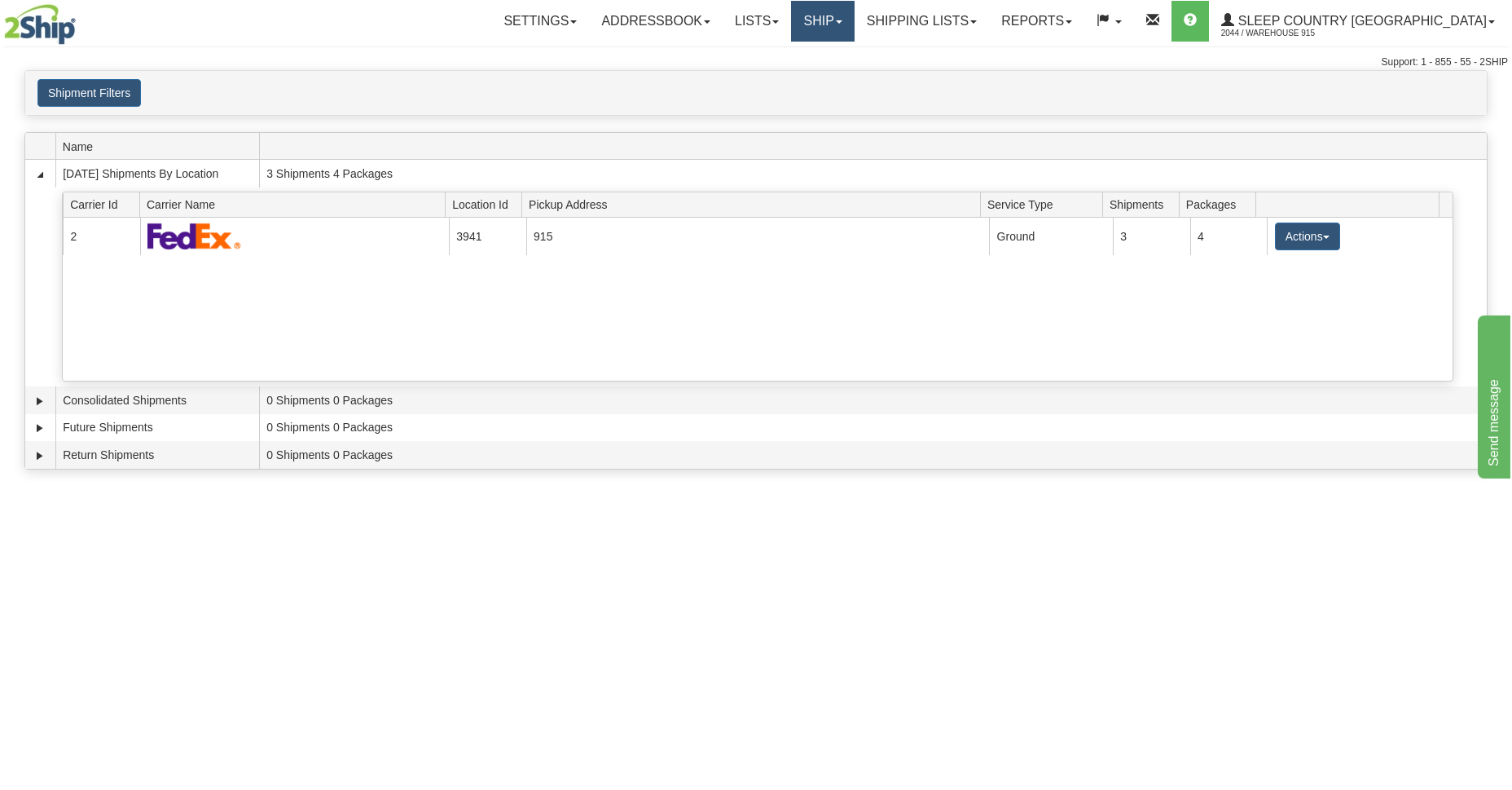
click at [854, 29] on link "Ship" at bounding box center [823, 21] width 63 height 41
click at [785, 54] on span "Ship Screen" at bounding box center [753, 56] width 62 height 13
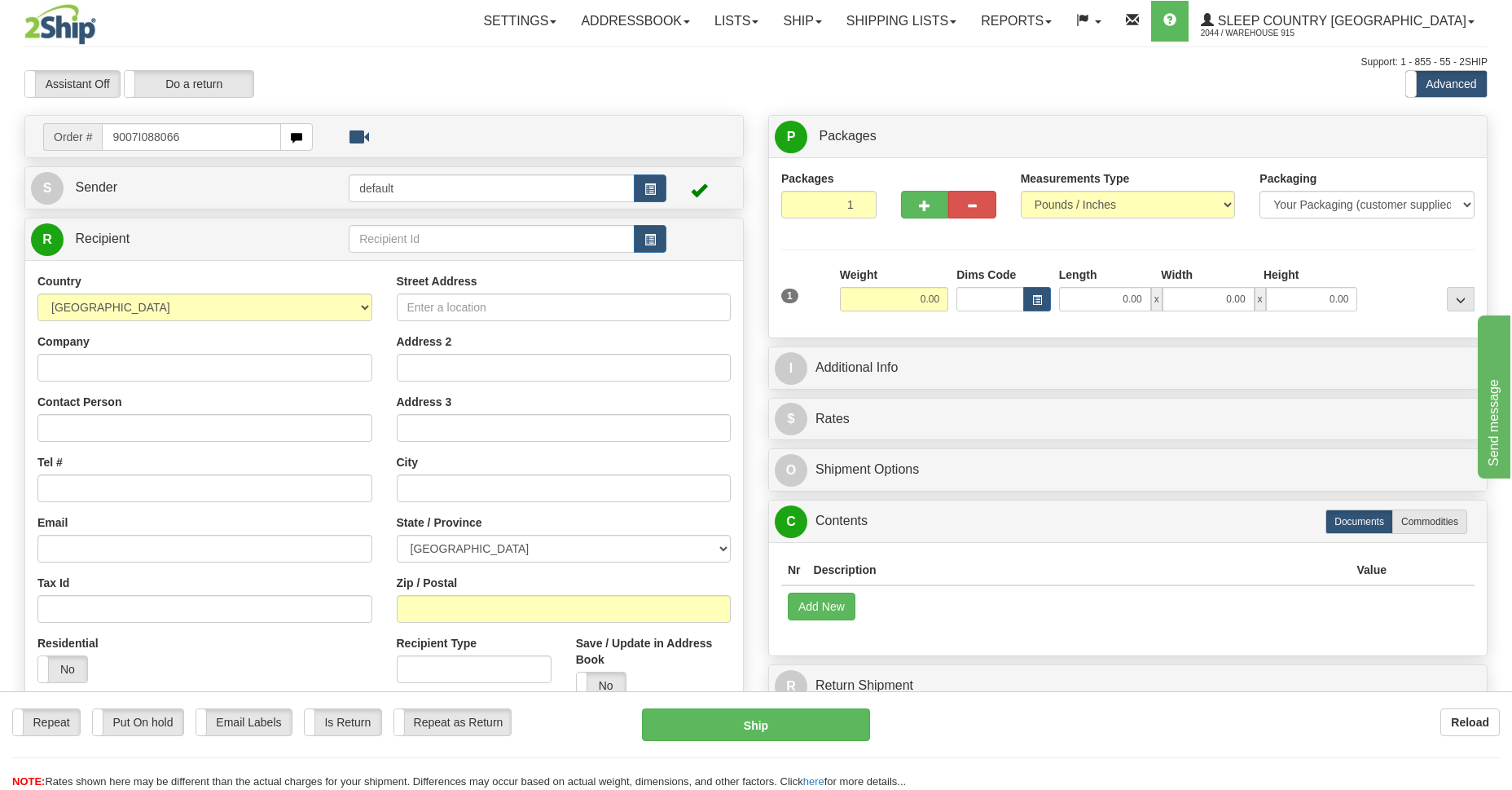
type input "9007I088066"
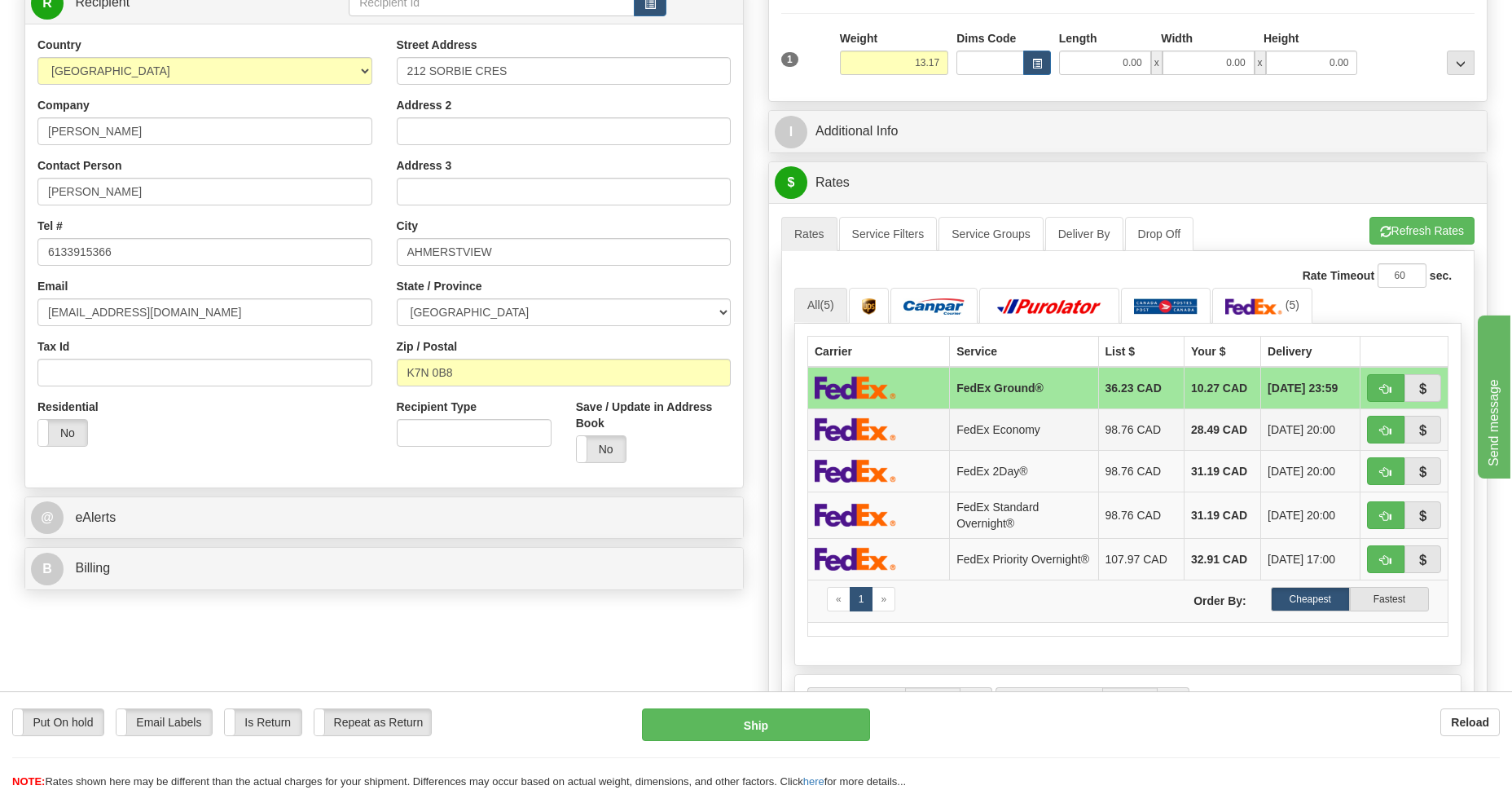
scroll to position [473, 0]
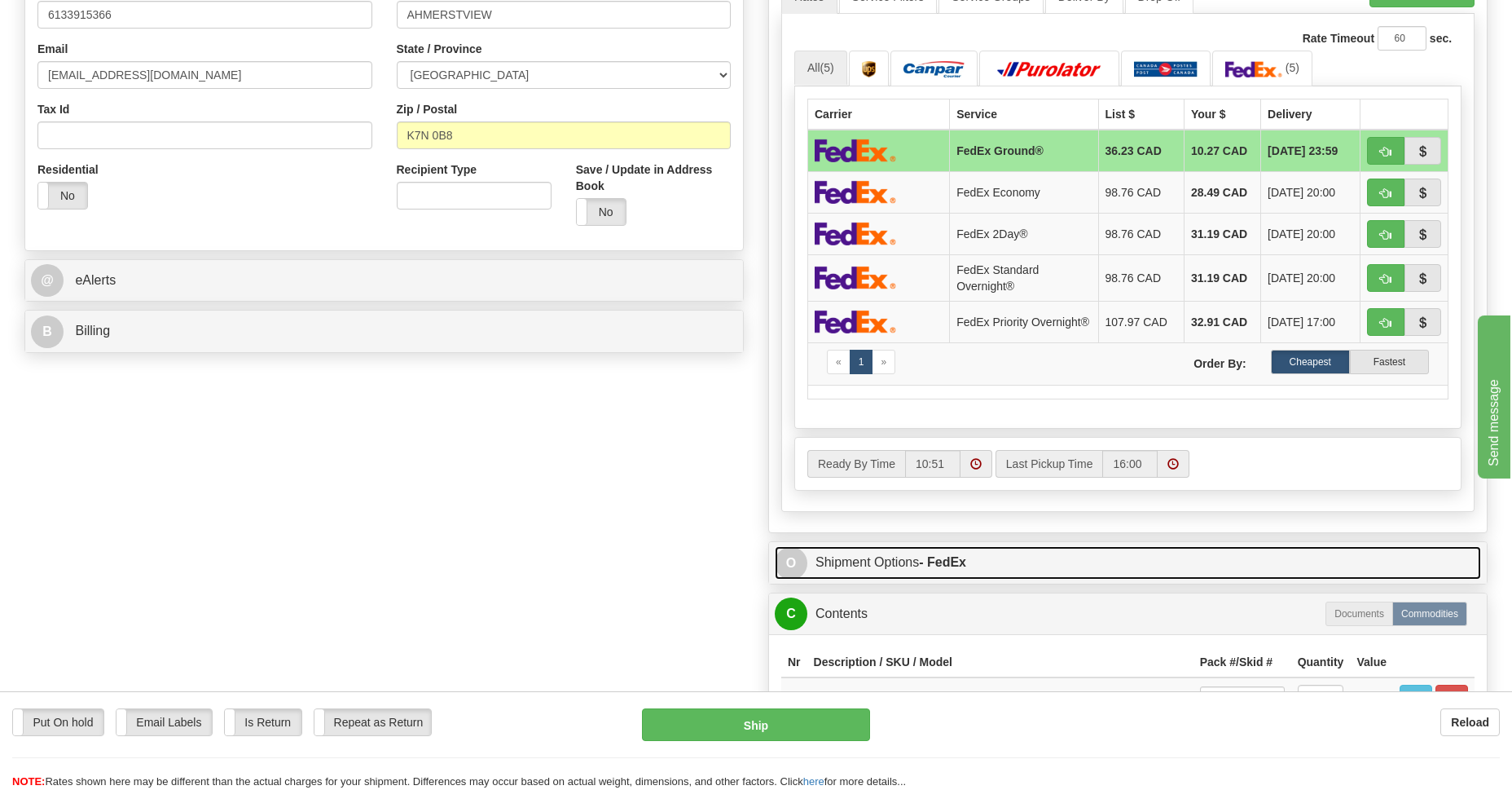
click at [827, 569] on link "O Shipment Options - FedEx" at bounding box center [1127, 562] width 706 height 33
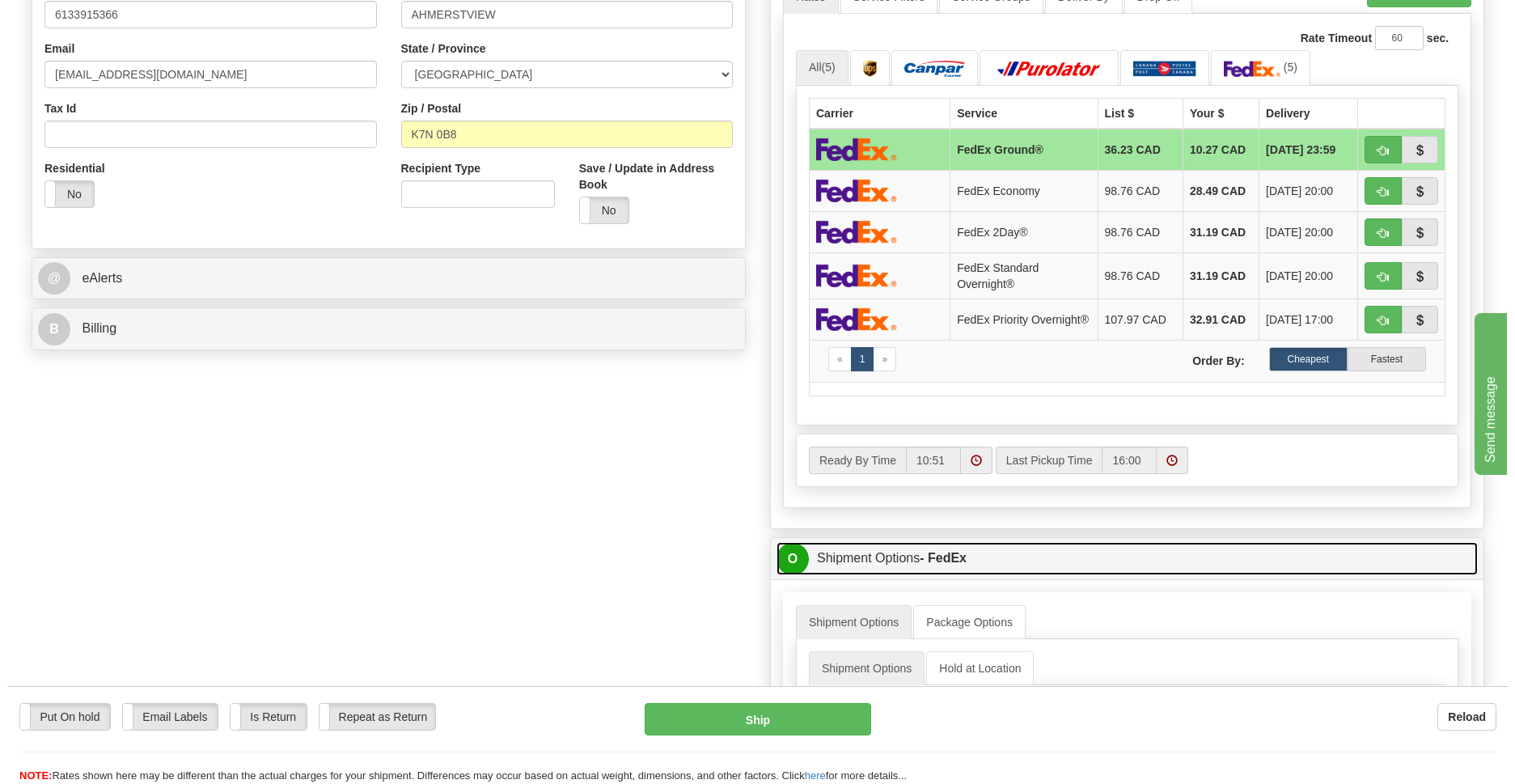
scroll to position [705, 0]
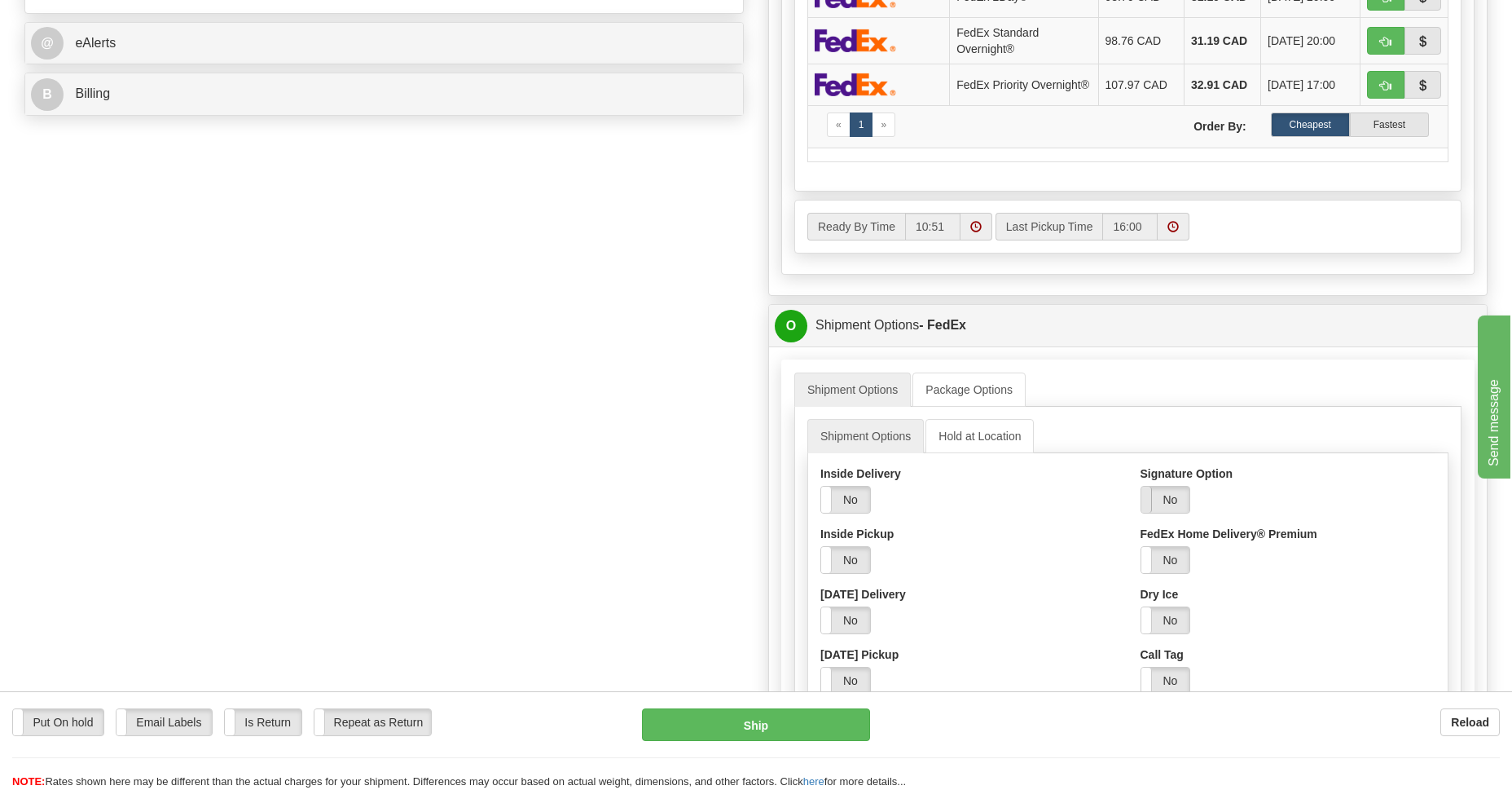
click at [1144, 508] on span at bounding box center [1141, 499] width 21 height 26
click at [1266, 563] on select "Adult Direct Indirect No Signature Required Service Default" at bounding box center [1208, 560] width 136 height 27
select select "2"
click at [1140, 550] on select "Adult Direct Indirect No Signature Required Service Default" at bounding box center [1208, 560] width 136 height 27
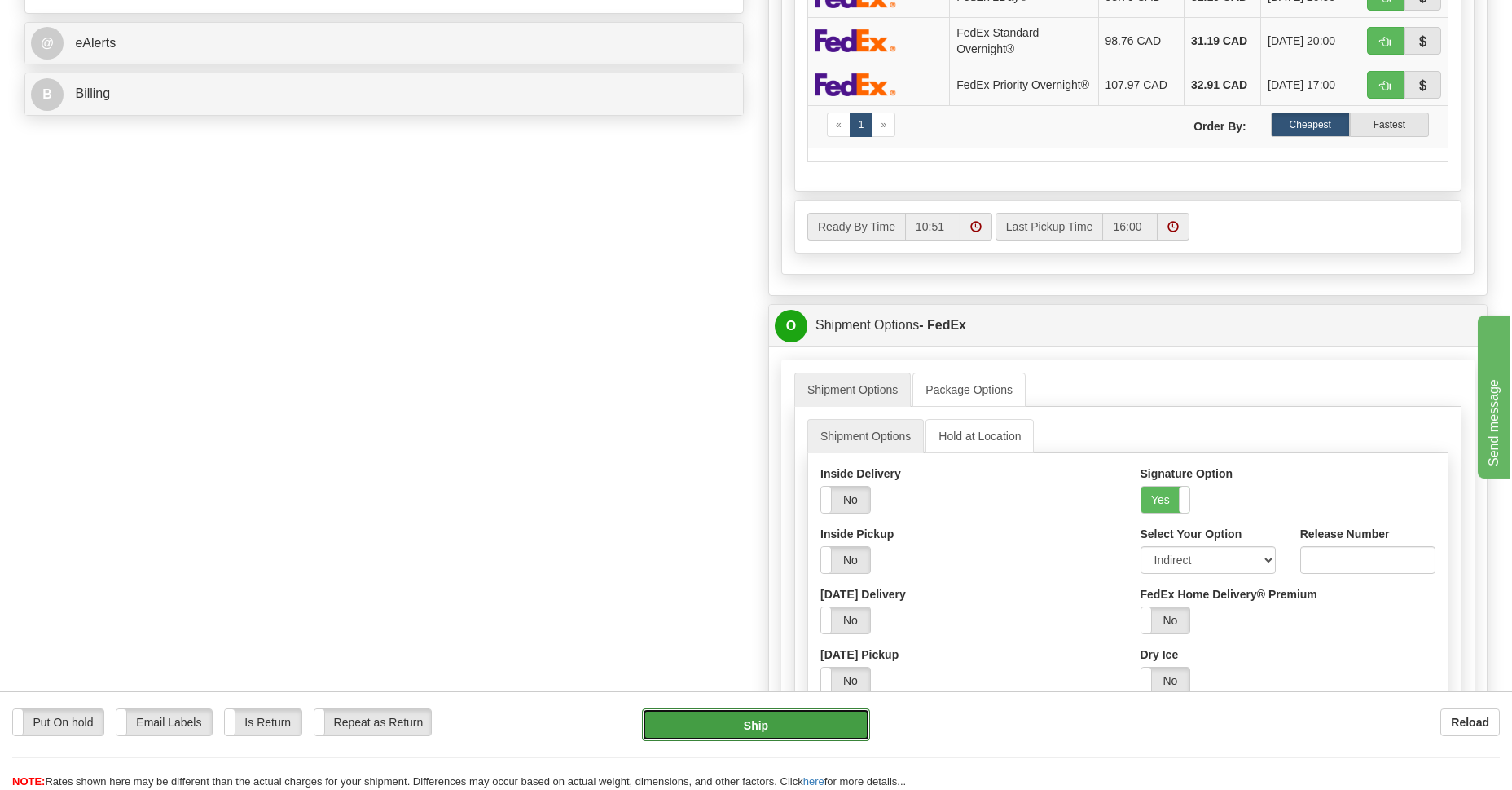
click at [779, 732] on button "Ship" at bounding box center [756, 724] width 228 height 32
type input "92"
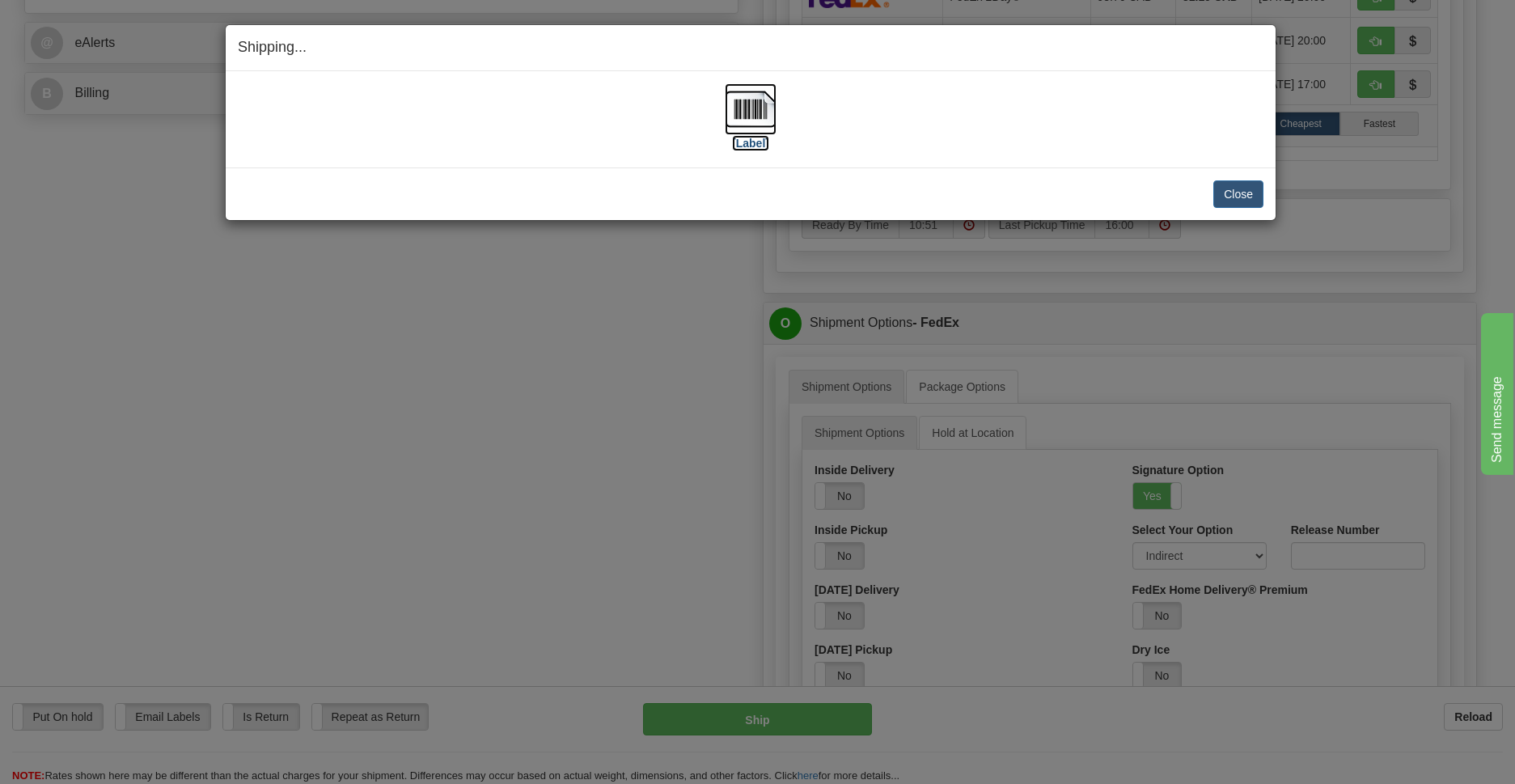
click at [742, 102] on img at bounding box center [750, 108] width 52 height 52
drag, startPoint x: 1218, startPoint y: 186, endPoint x: 1215, endPoint y: 137, distance: 49.1
click at [1215, 137] on div "[Label]" at bounding box center [750, 119] width 1026 height 72
click at [1228, 193] on button "Close" at bounding box center [1238, 194] width 50 height 27
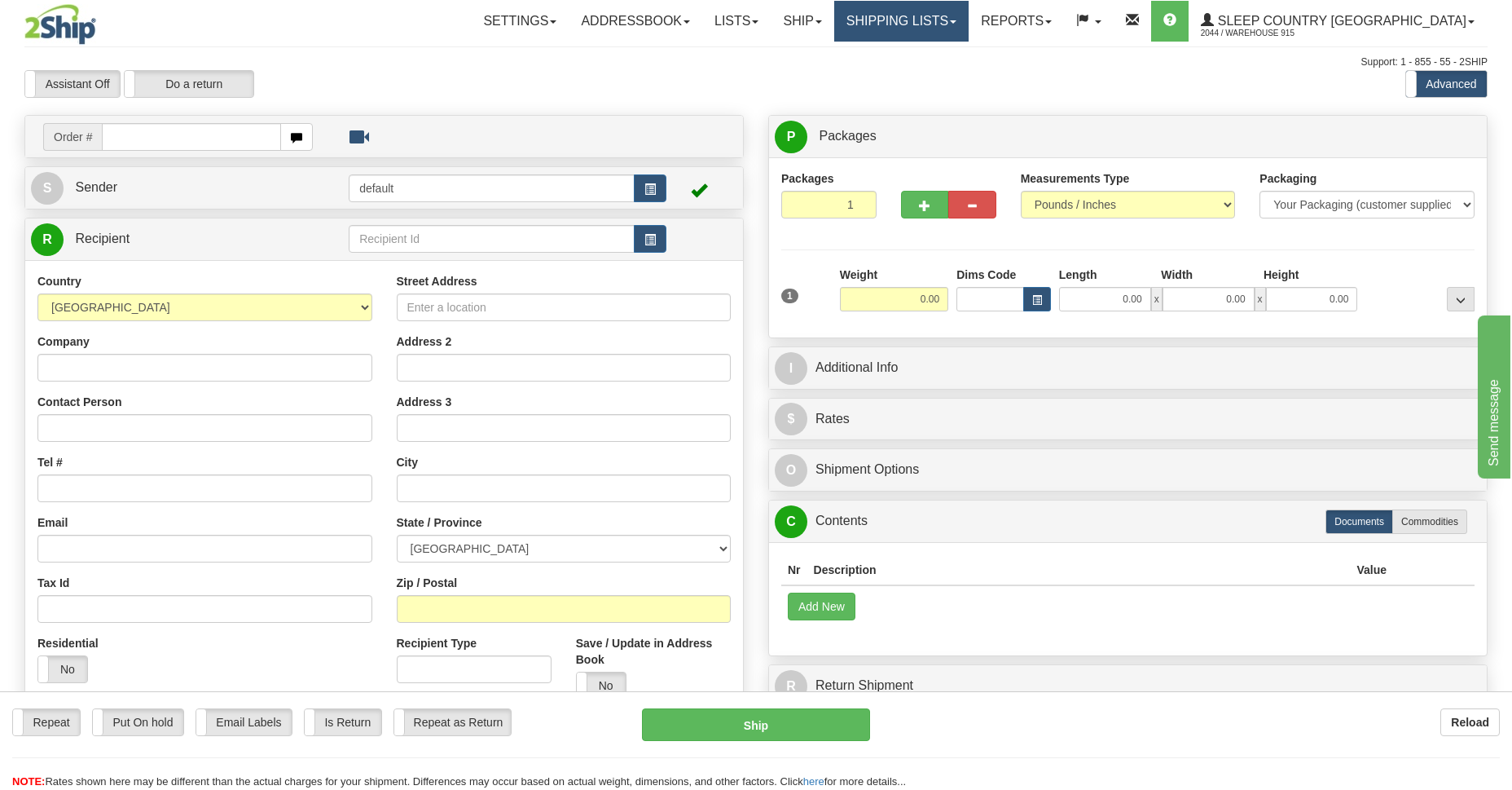
click at [969, 30] on link "Shipping lists" at bounding box center [901, 21] width 135 height 41
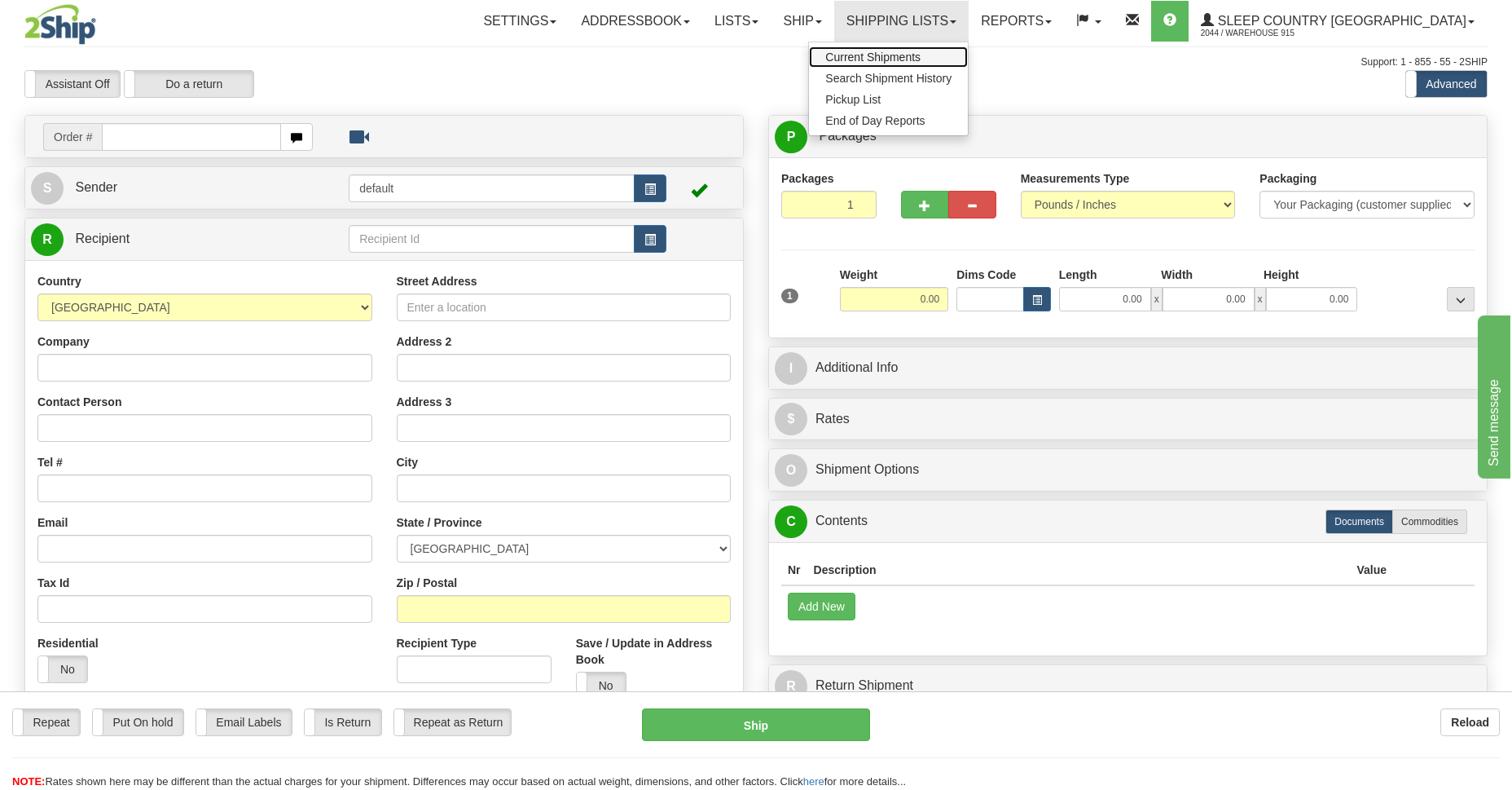
click at [920, 57] on span "Current Shipments" at bounding box center [873, 56] width 96 height 13
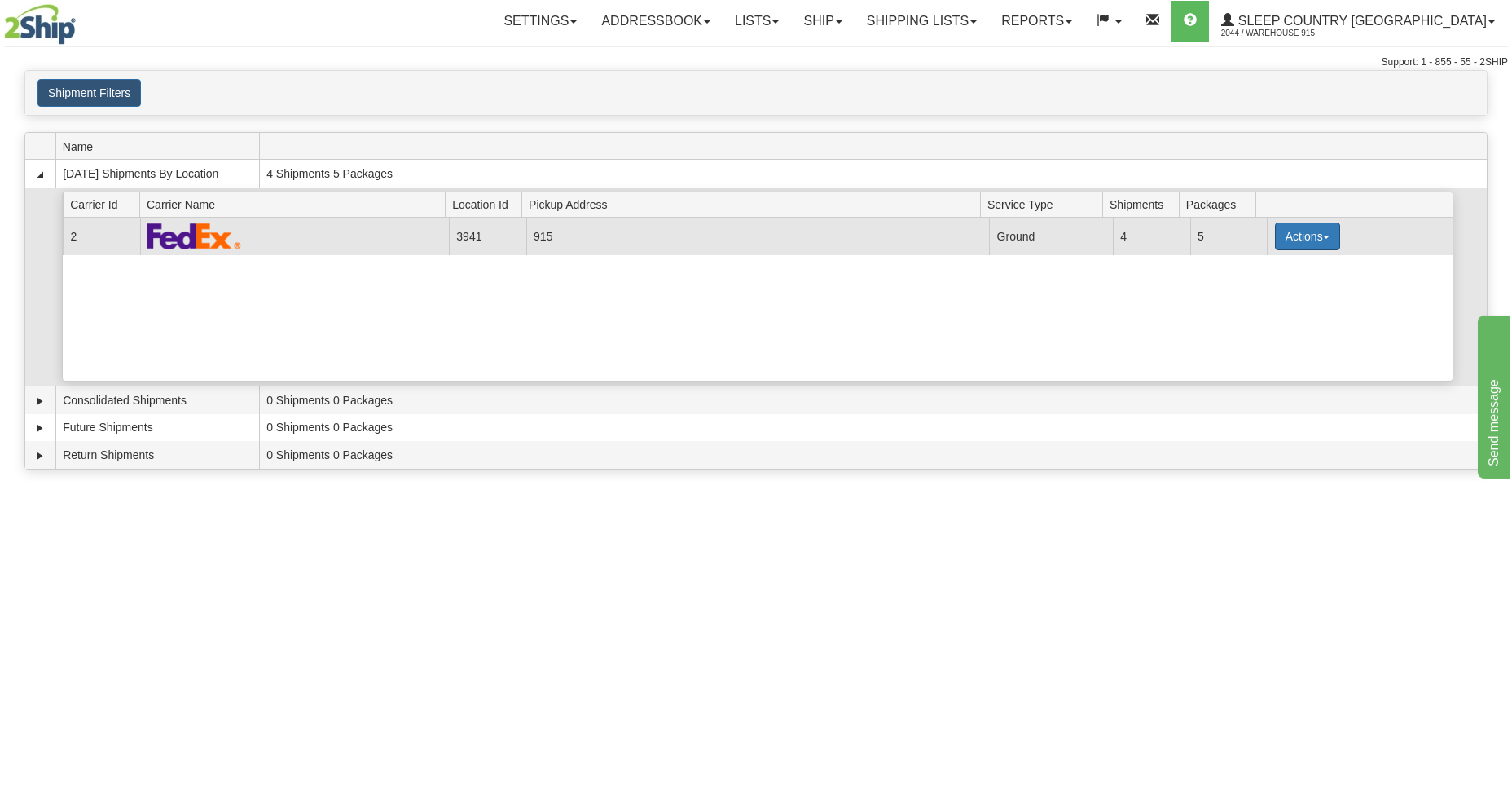
click at [1321, 236] on button "Actions" at bounding box center [1307, 236] width 65 height 27
click at [1254, 293] on span "Close" at bounding box center [1244, 288] width 38 height 11
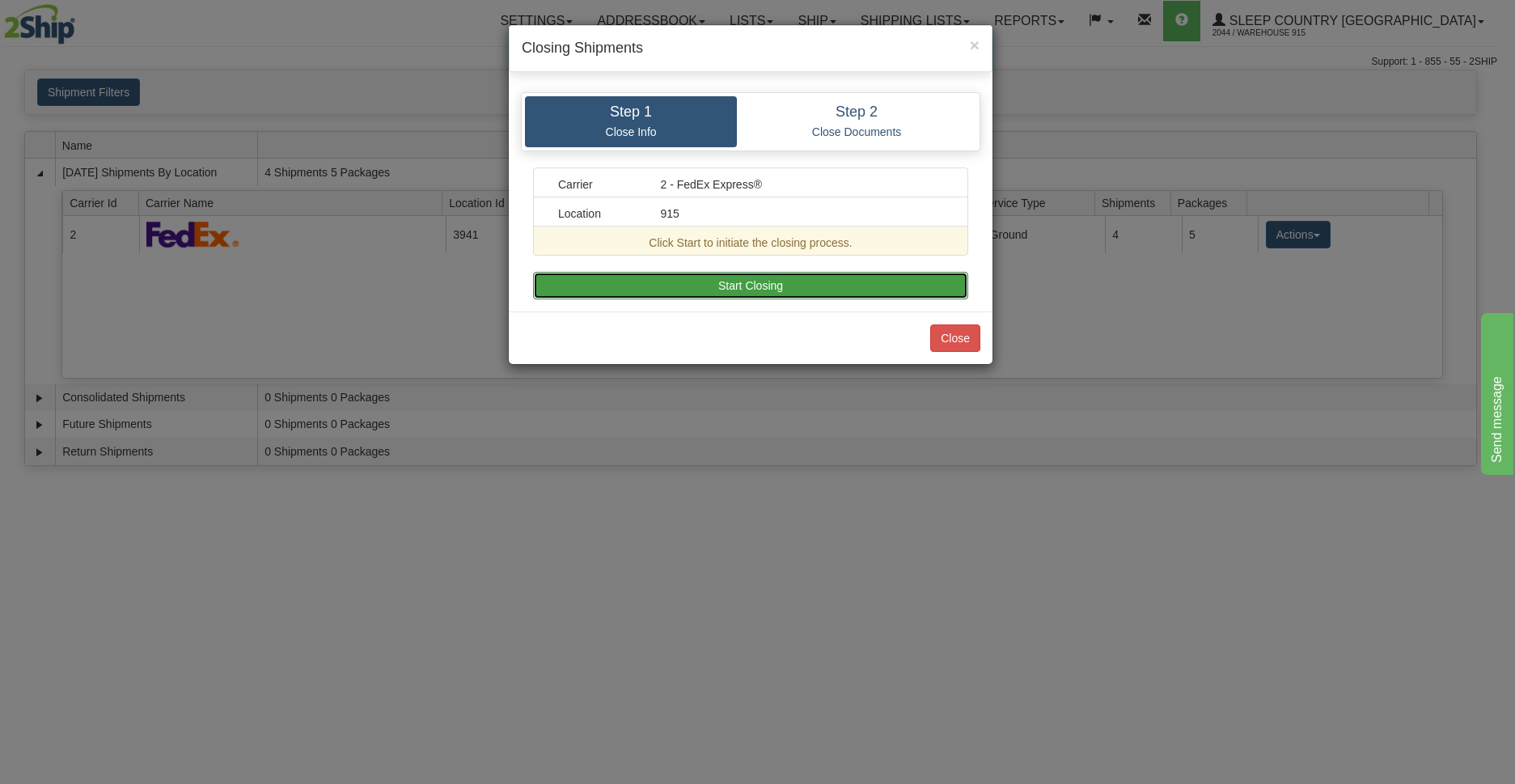
click at [683, 290] on button "Start Closing" at bounding box center [751, 285] width 435 height 27
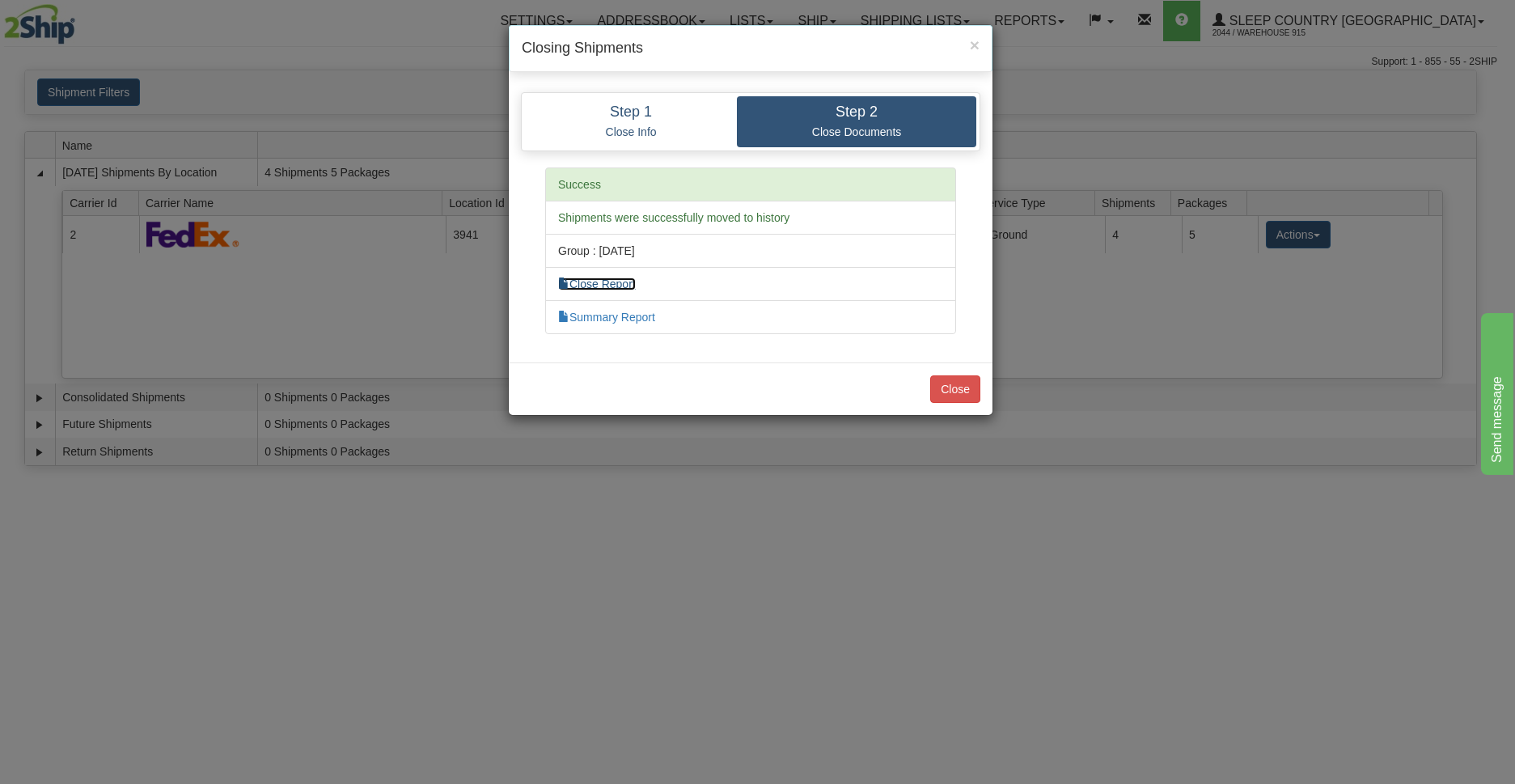
click at [593, 281] on link "Close Report" at bounding box center [597, 284] width 78 height 13
click at [948, 385] on button "Close" at bounding box center [955, 389] width 50 height 27
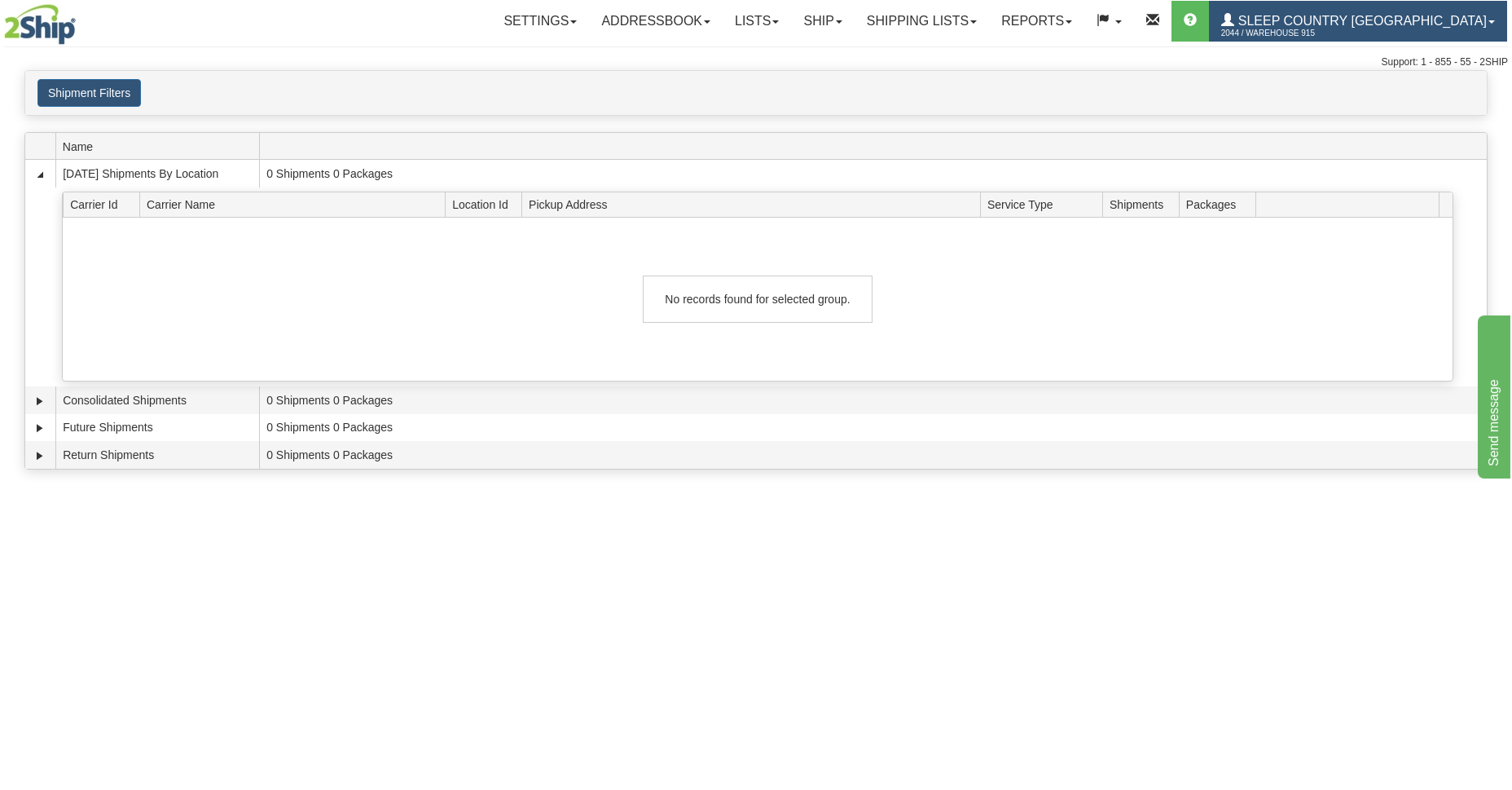
click at [1323, 25] on span "Sleep Country [GEOGRAPHIC_DATA]" at bounding box center [1360, 20] width 252 height 14
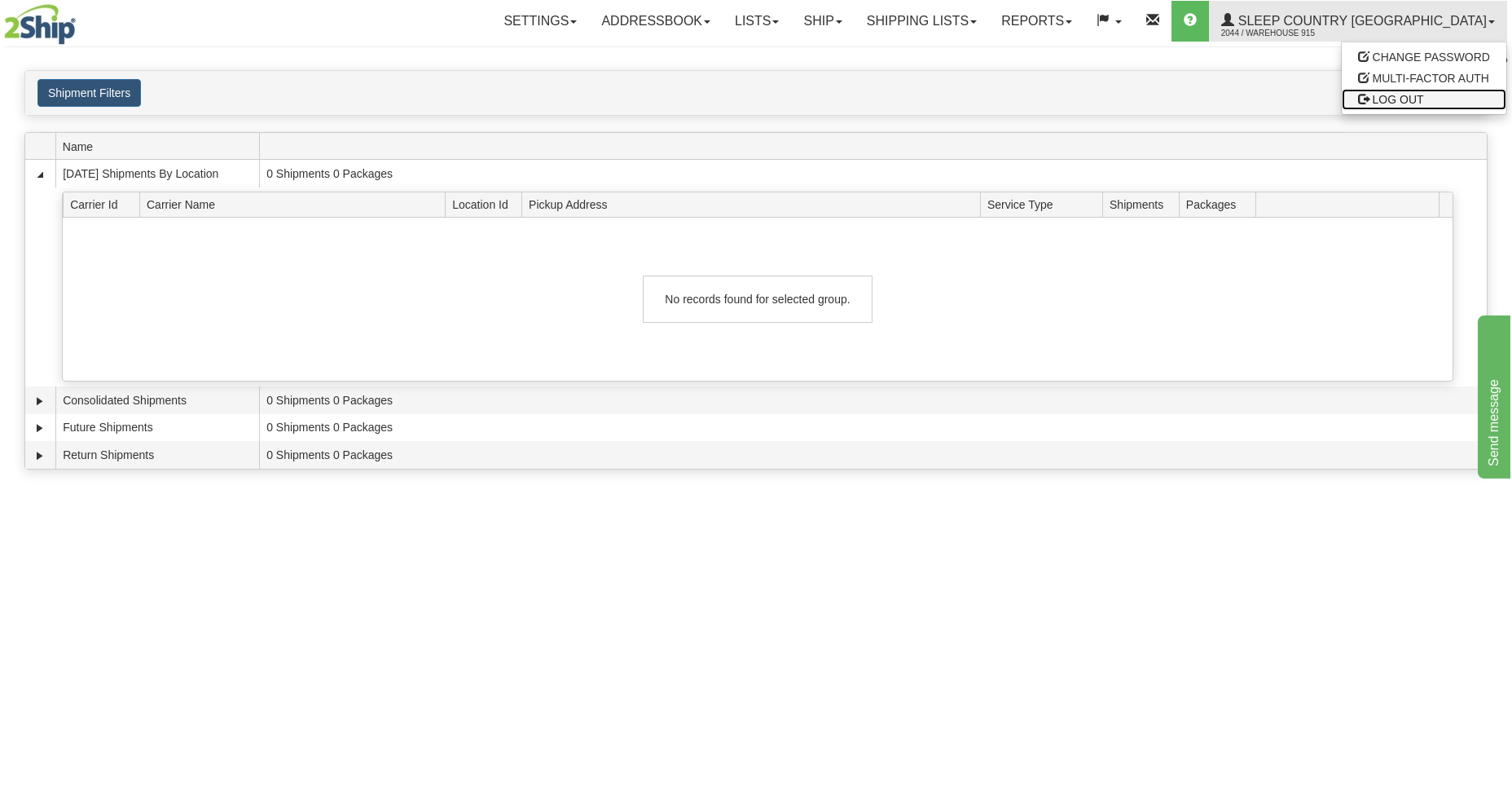
click at [1373, 99] on span "LOG OUT" at bounding box center [1399, 99] width 51 height 13
